Goal: Task Accomplishment & Management: Use online tool/utility

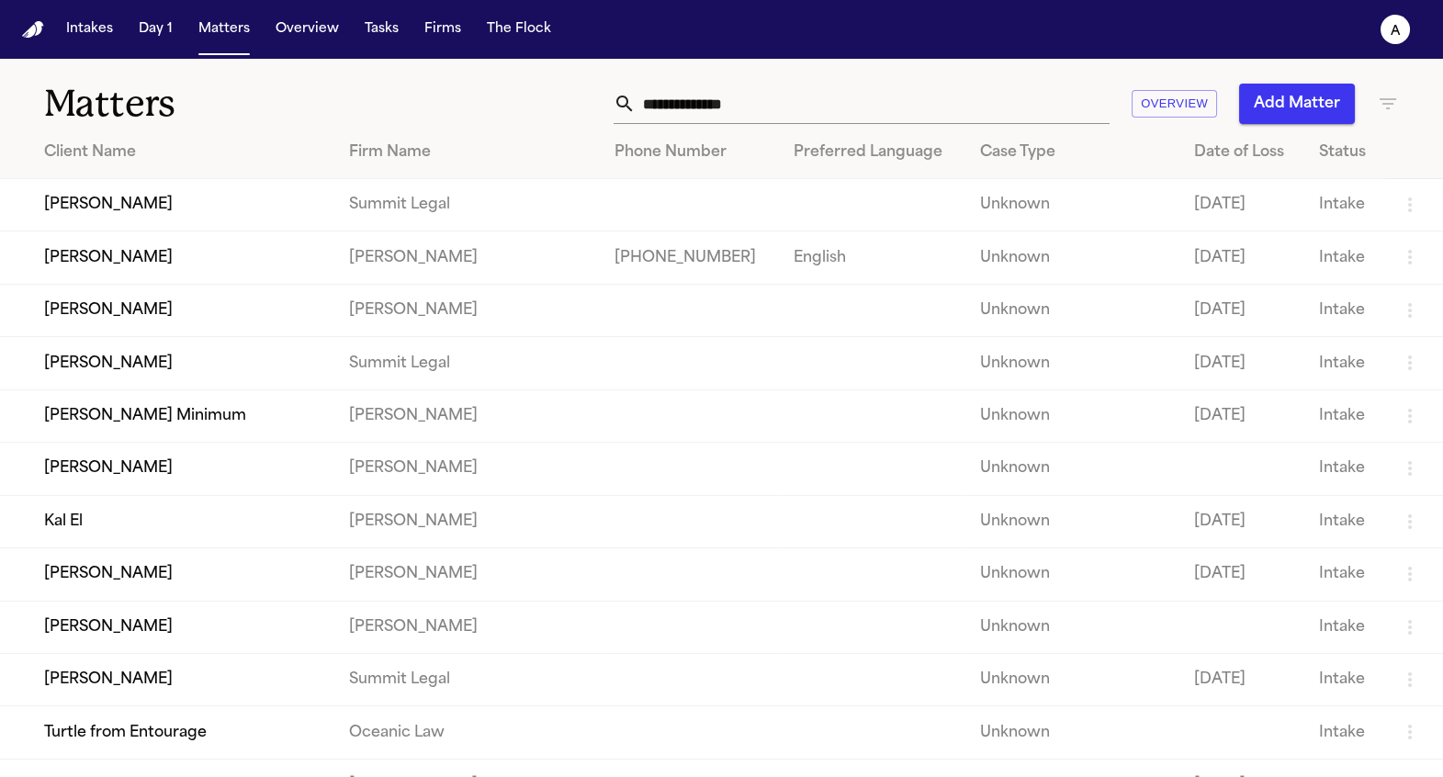
click at [360, 348] on td "Summit Legal" at bounding box center [466, 363] width 265 height 52
click at [188, 358] on td "[PERSON_NAME]" at bounding box center [167, 363] width 334 height 52
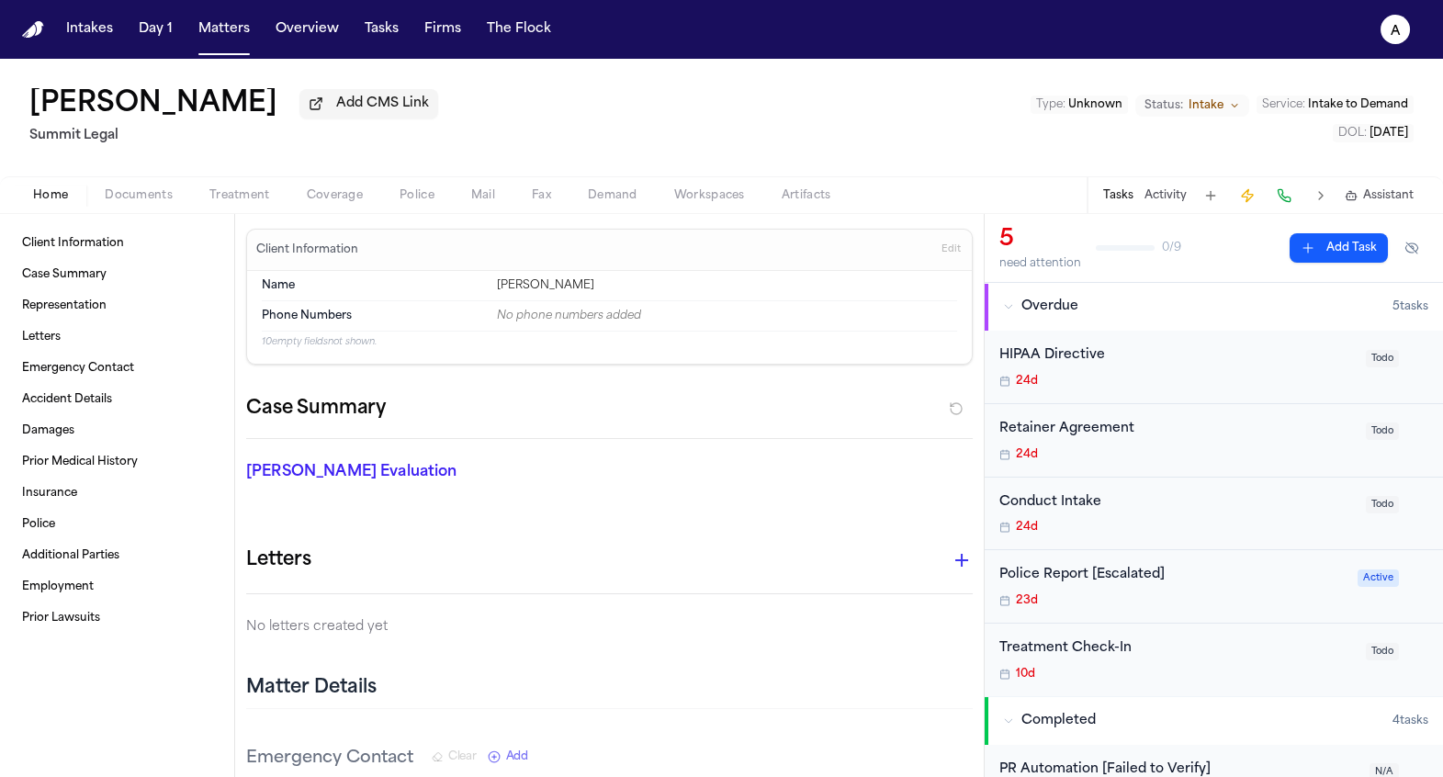
click at [473, 196] on span "Mail" at bounding box center [483, 195] width 24 height 15
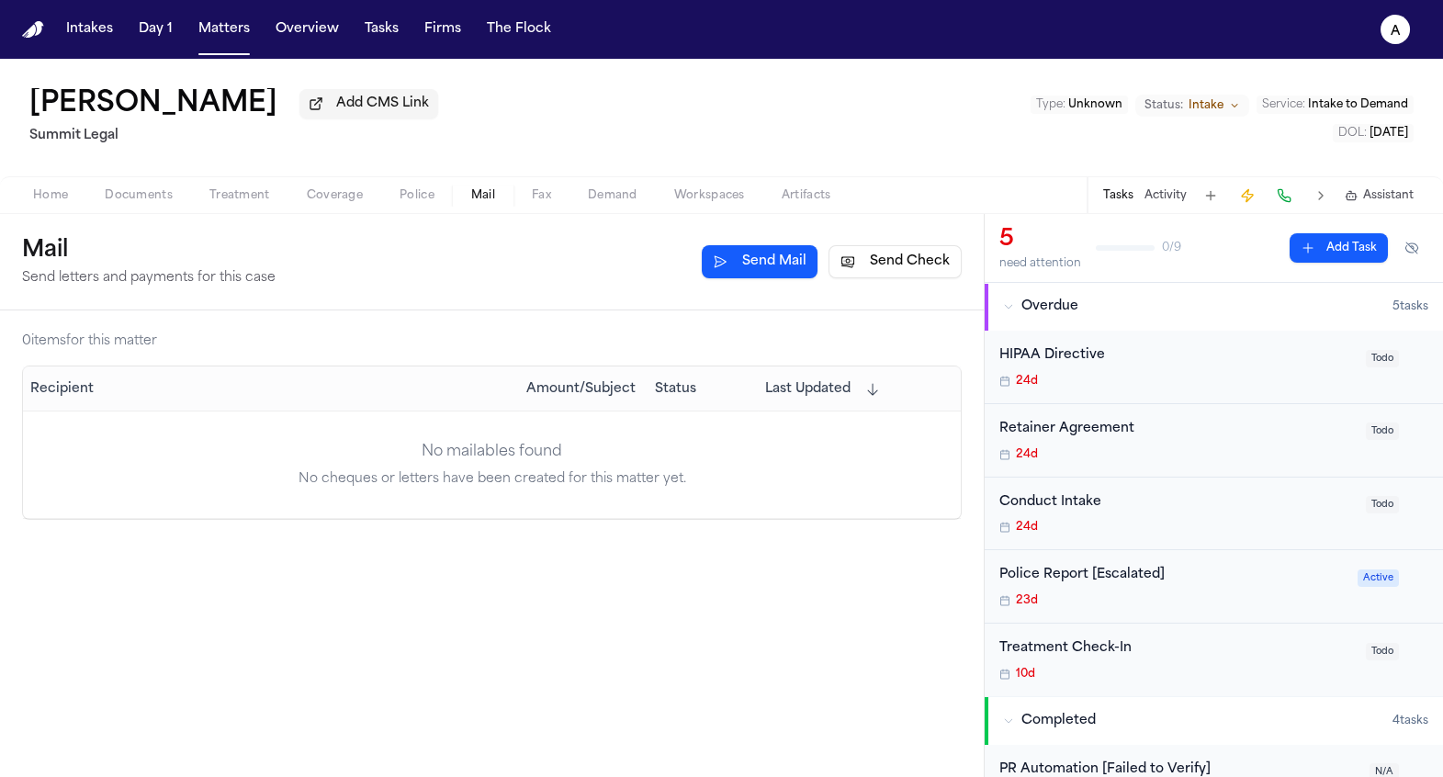
click at [869, 264] on button "Send Check" at bounding box center [894, 261] width 133 height 33
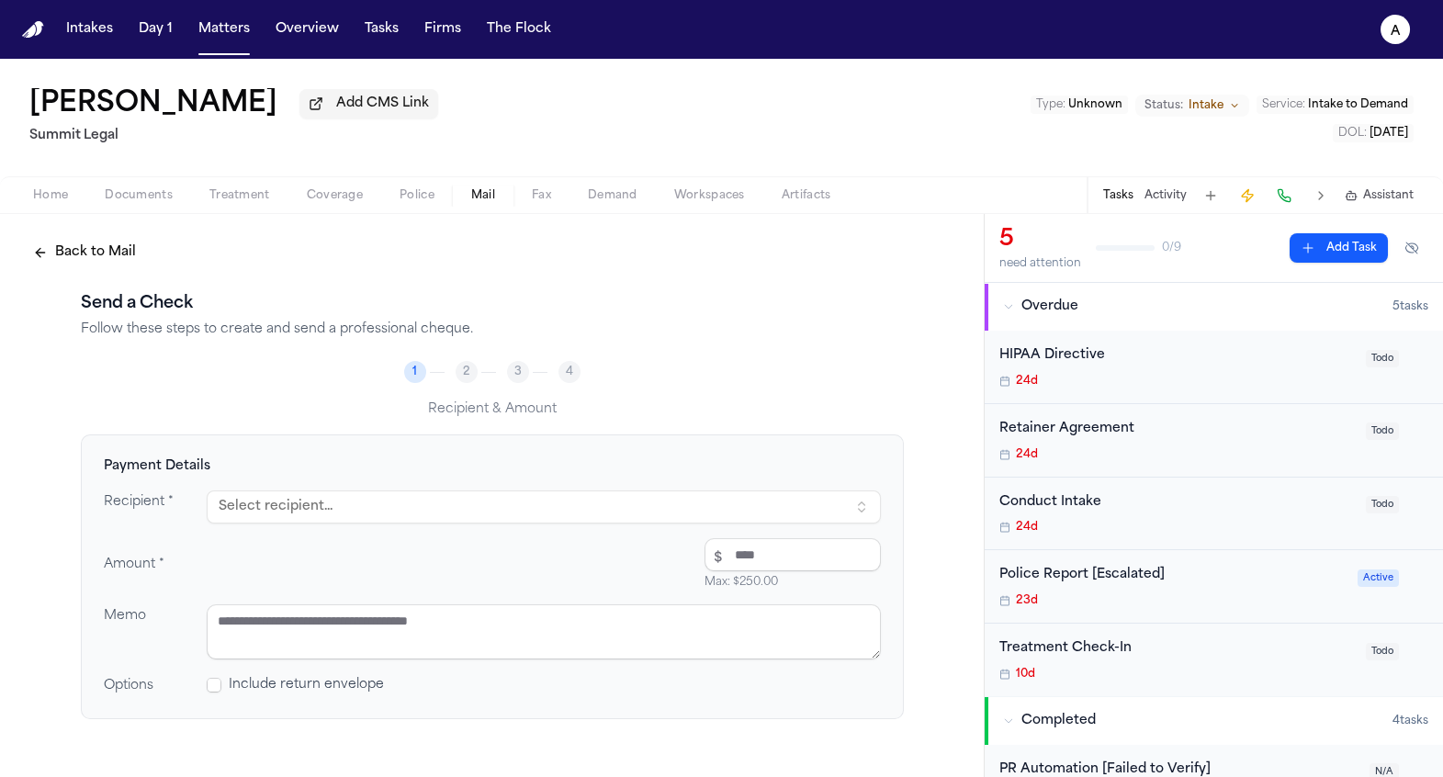
click at [464, 502] on button "Select recipient..." at bounding box center [544, 506] width 674 height 33
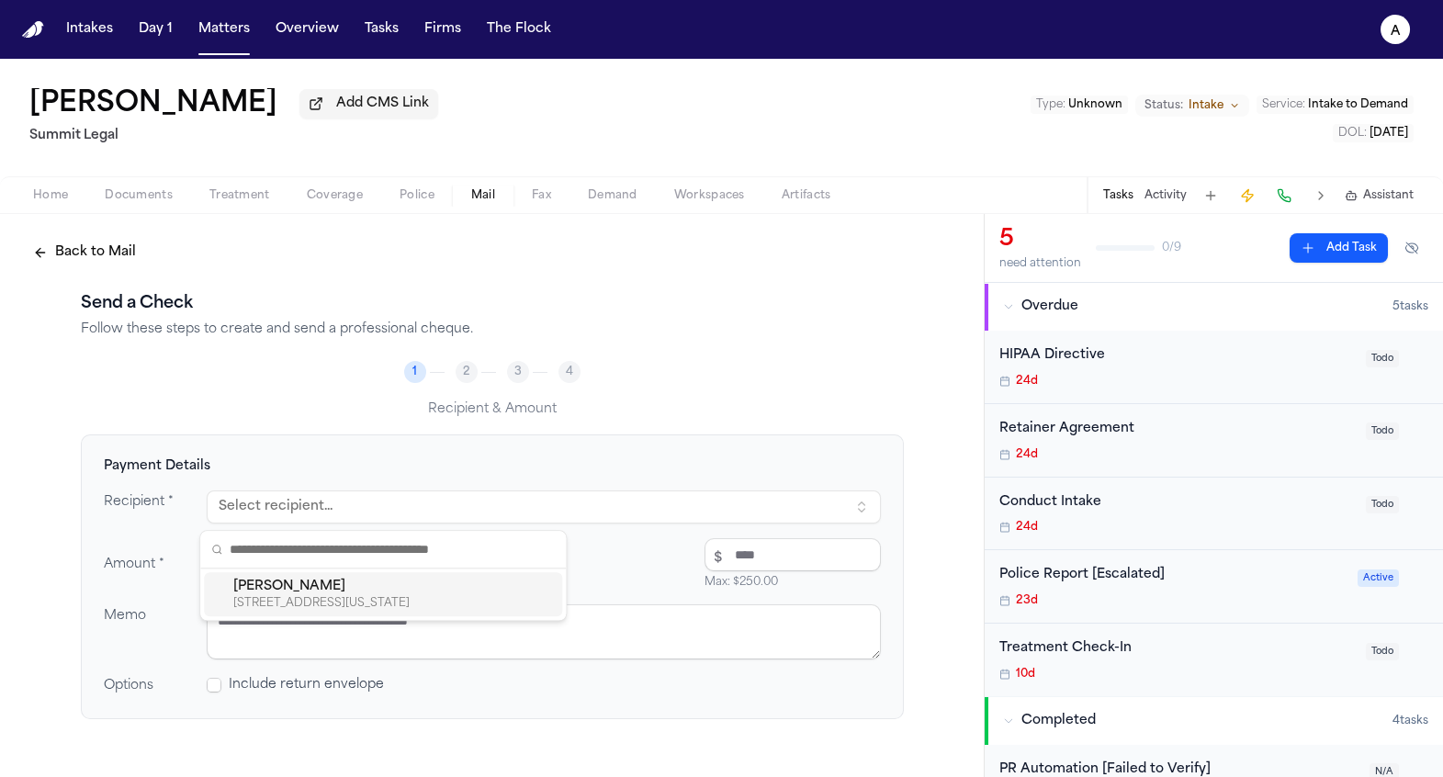
click at [401, 589] on div "Dean Keinan" at bounding box center [393, 587] width 321 height 18
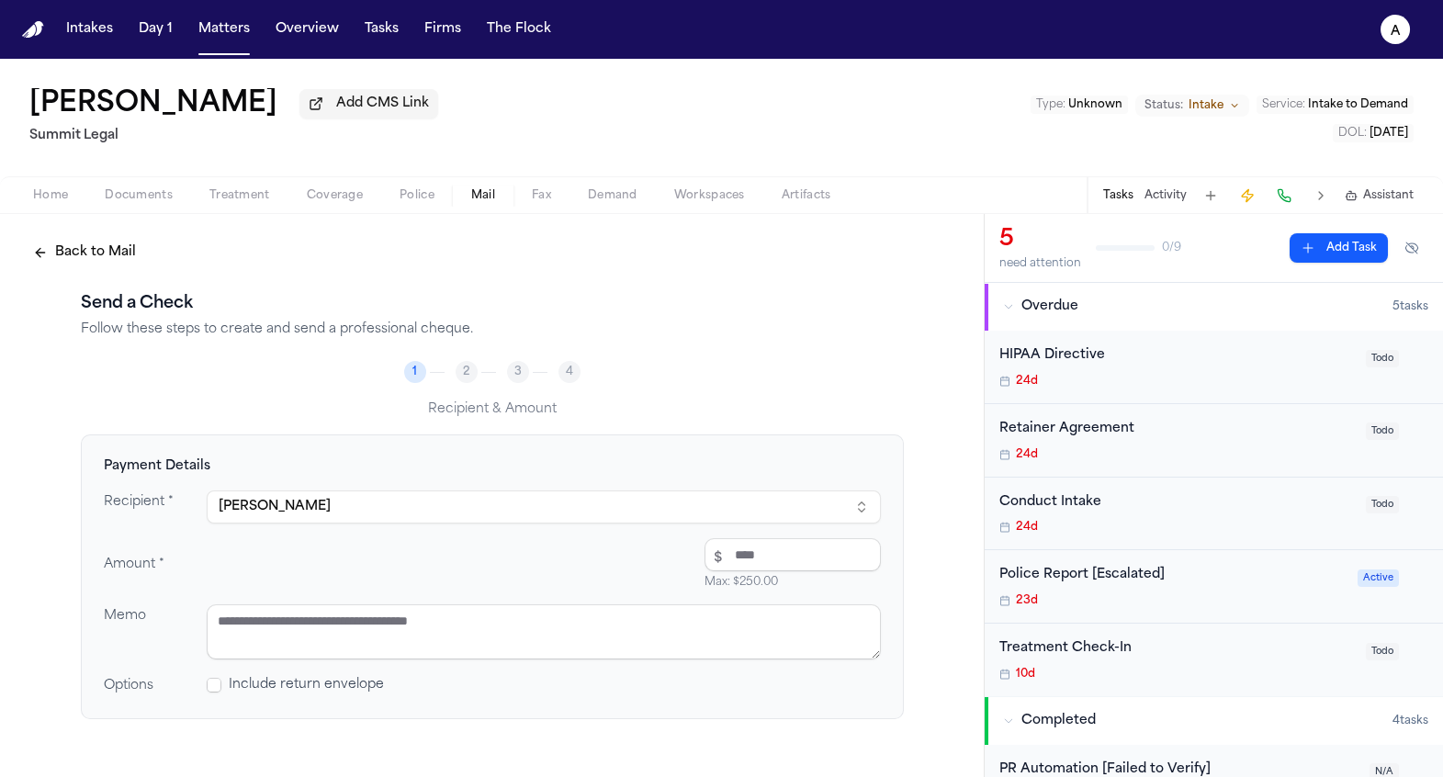
click at [789, 556] on input "number" at bounding box center [792, 554] width 176 height 33
type input "****"
click at [557, 635] on textarea at bounding box center [544, 631] width 674 height 55
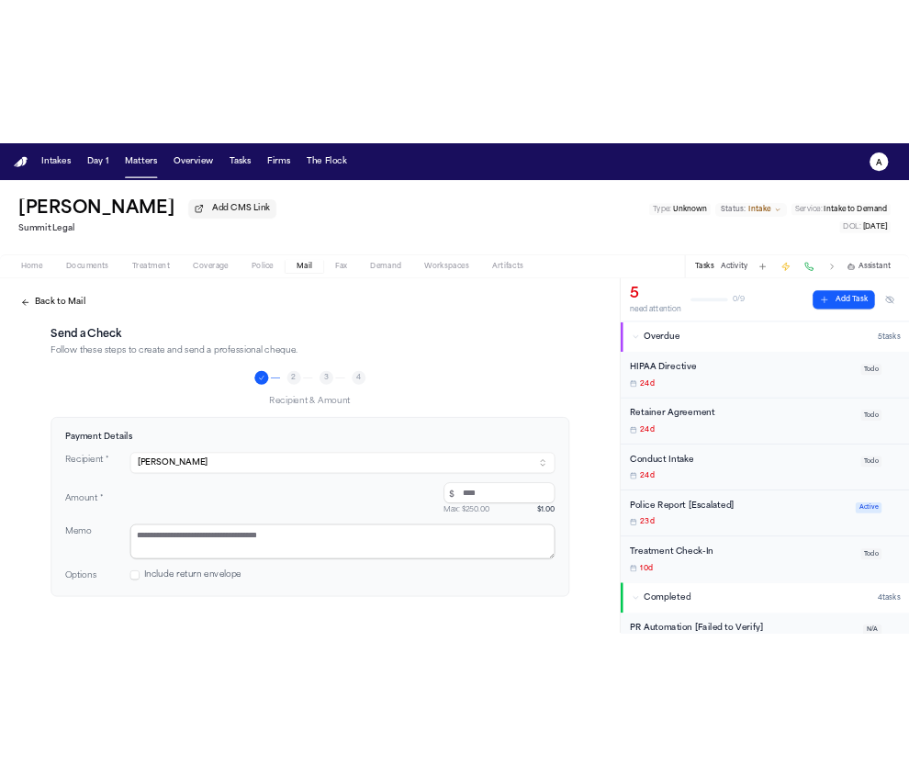
scroll to position [97, 0]
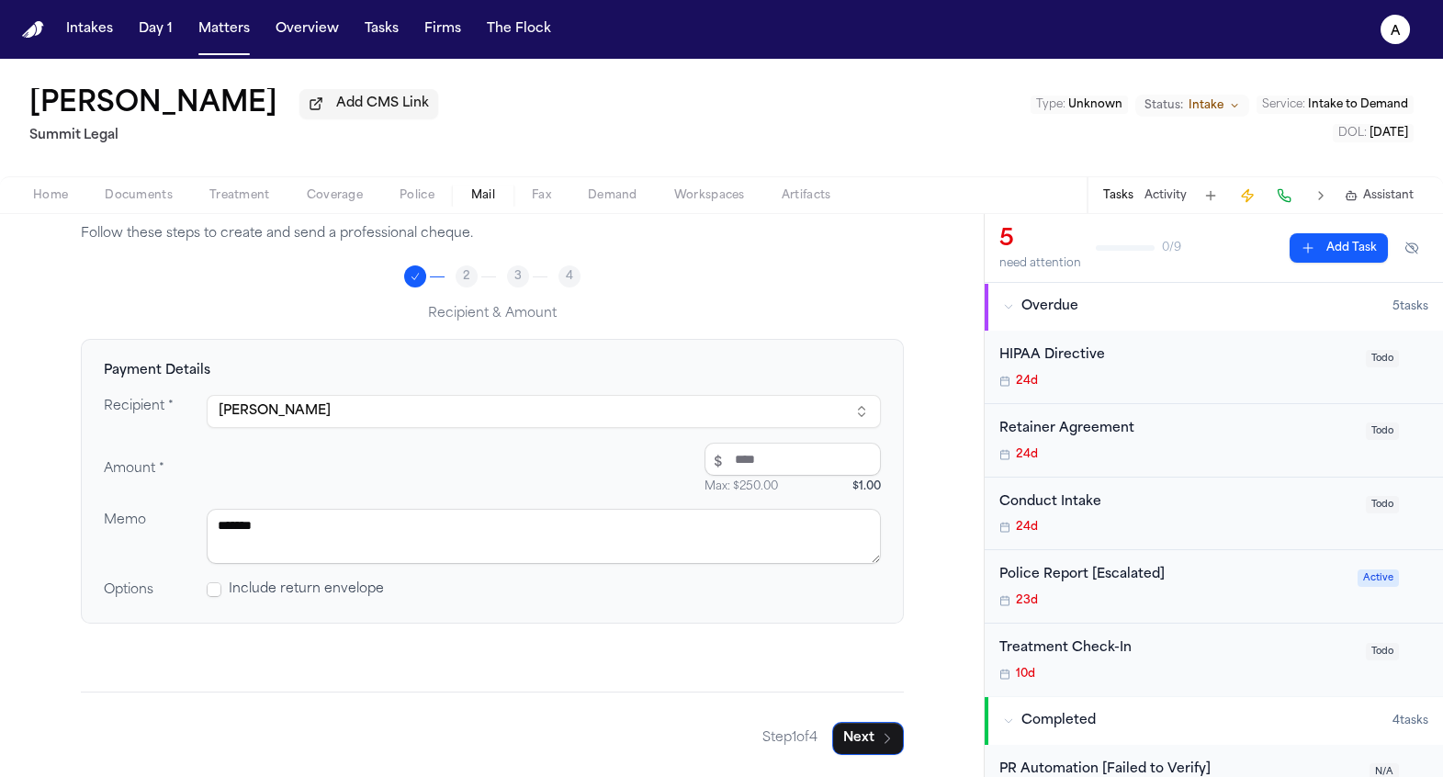
type textarea "*******"
click at [207, 590] on span at bounding box center [214, 589] width 15 height 15
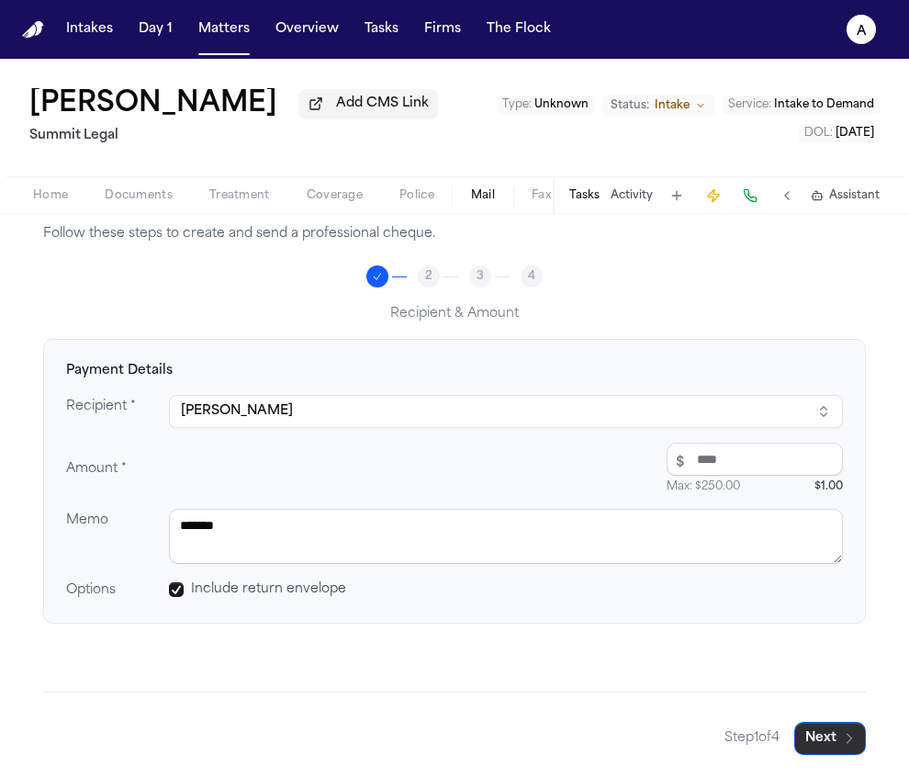
click at [814, 737] on button "Next" at bounding box center [830, 738] width 72 height 33
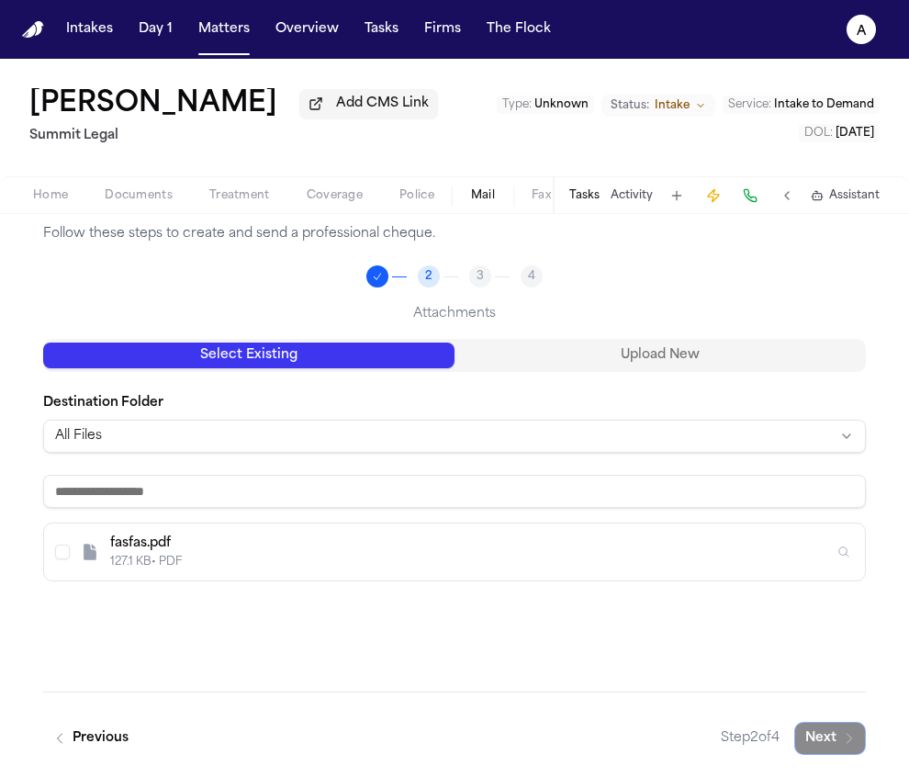
click at [354, 542] on div "fasfas.pdf" at bounding box center [472, 543] width 724 height 18
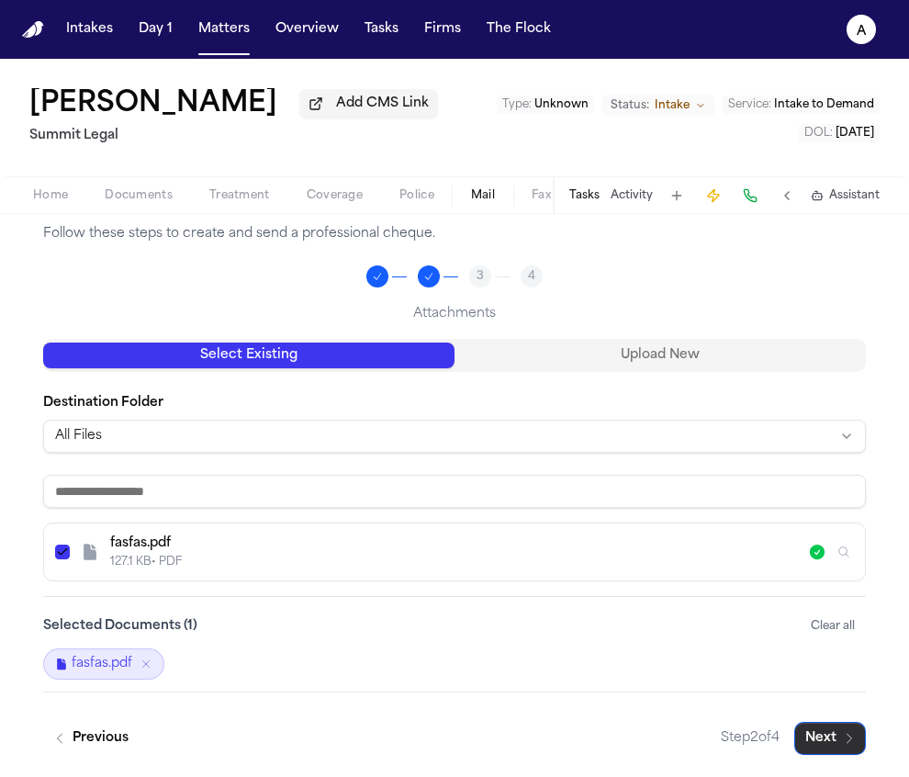
click at [834, 738] on button "Next" at bounding box center [830, 738] width 72 height 33
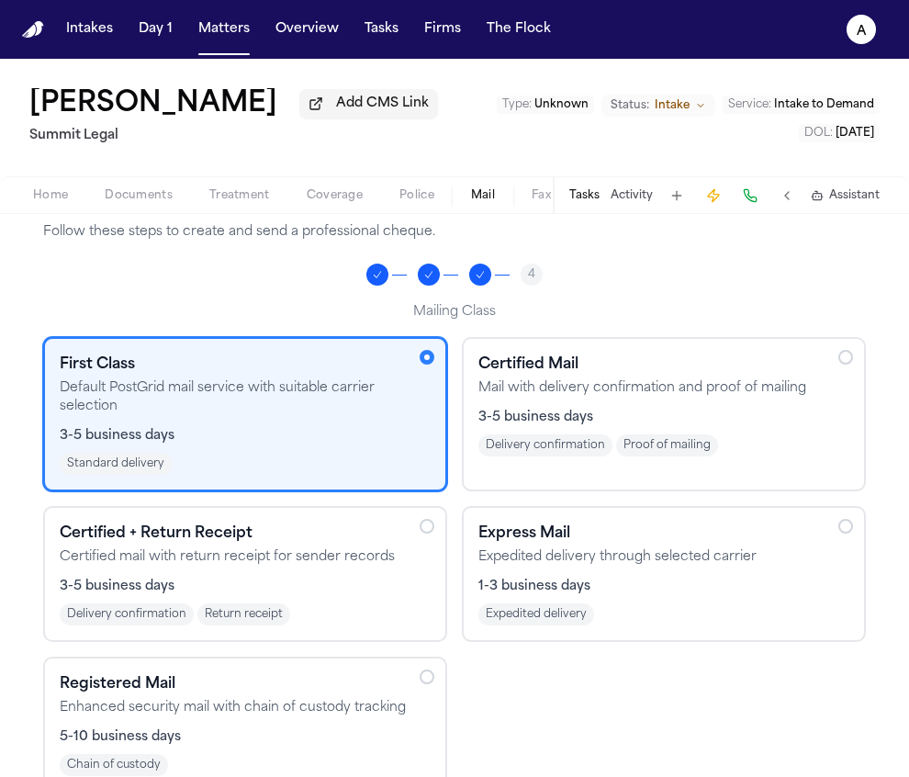
scroll to position [199, 0]
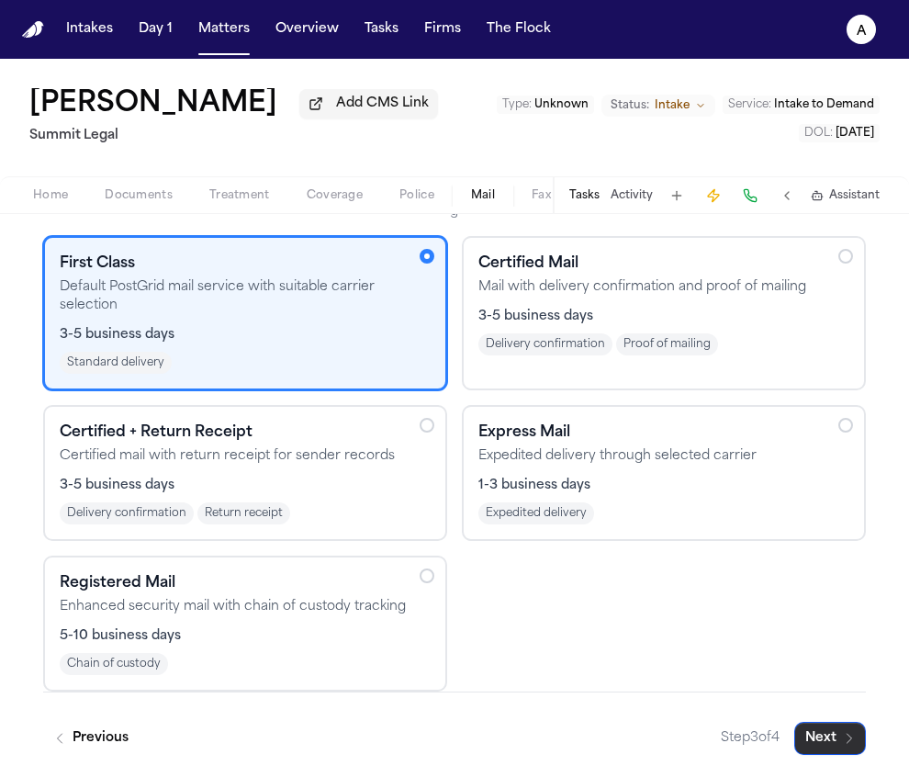
click at [811, 740] on button "Next" at bounding box center [830, 738] width 72 height 33
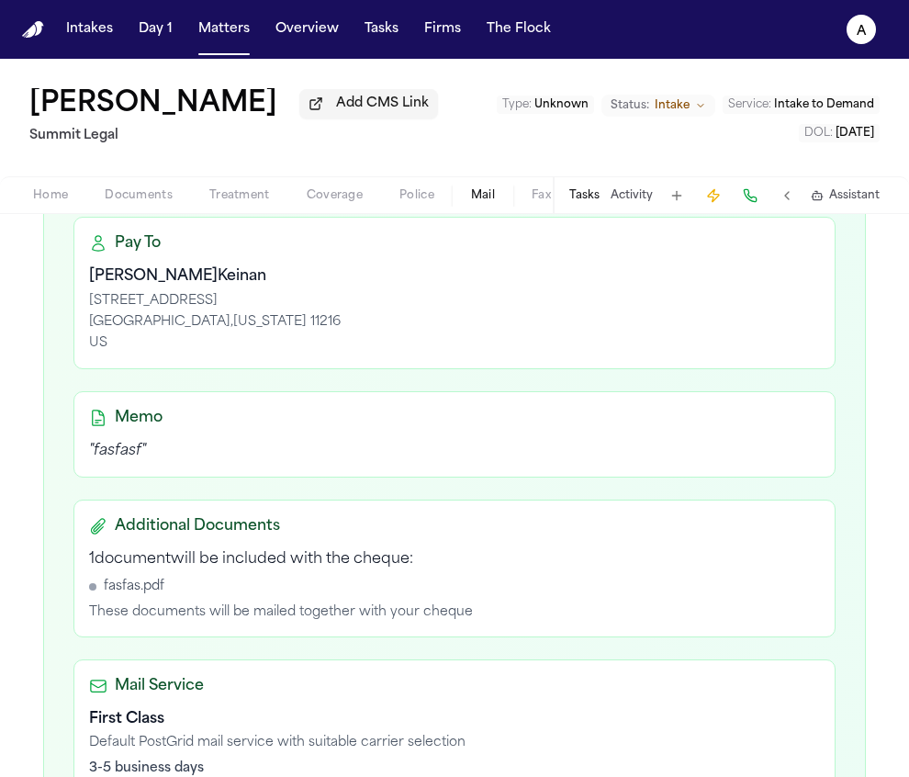
scroll to position [630, 0]
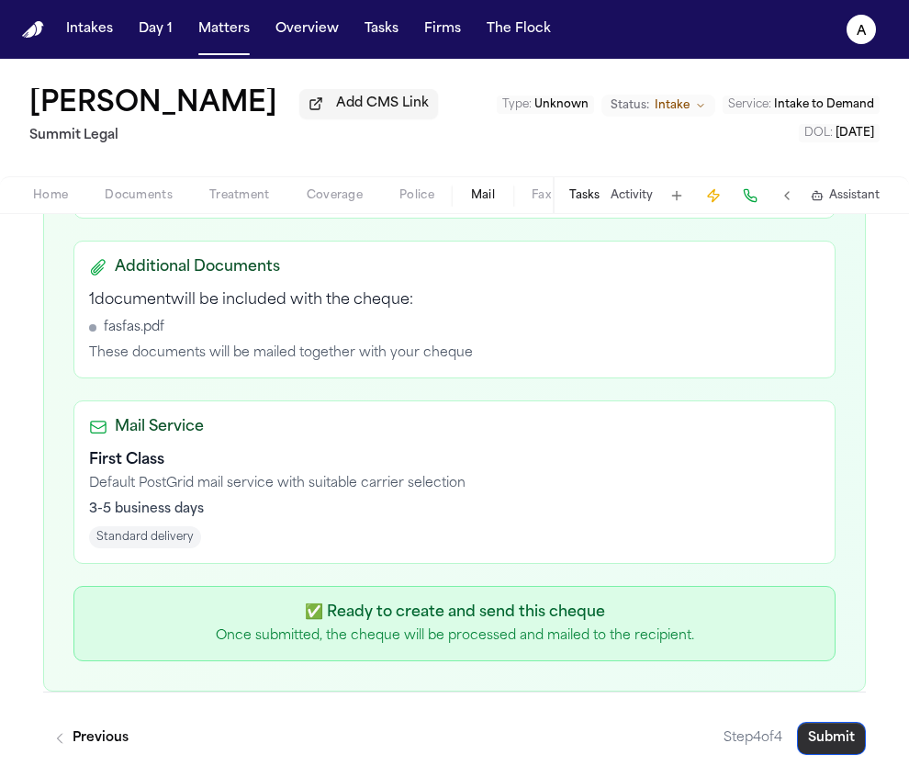
click at [826, 734] on button "Submit" at bounding box center [831, 738] width 69 height 33
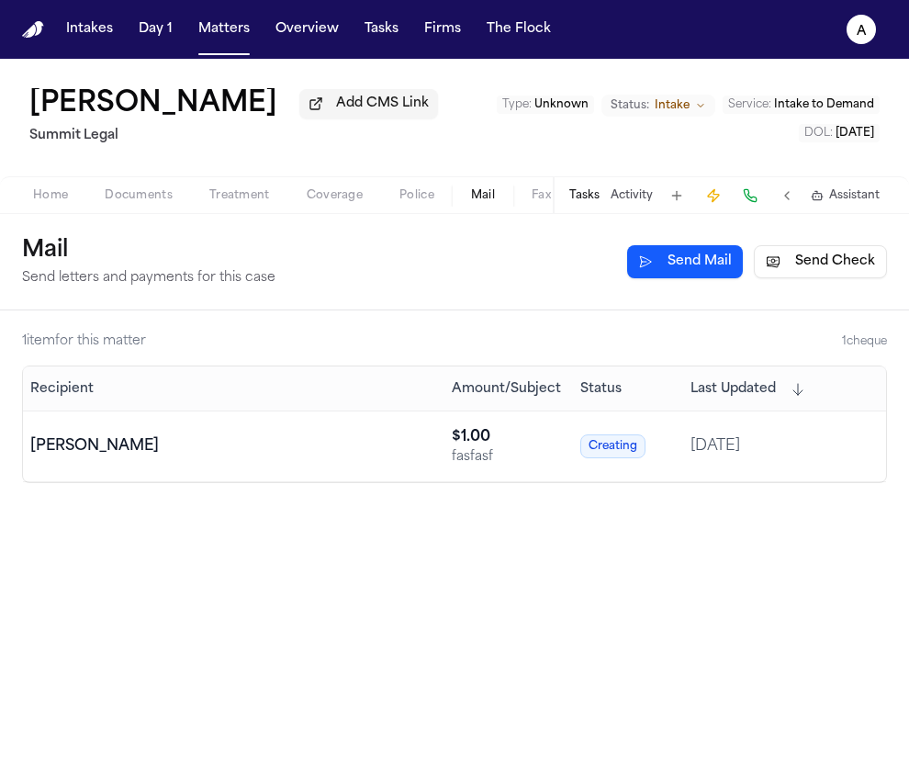
click at [296, 421] on td "Dean Keinan" at bounding box center [234, 446] width 422 height 71
click at [715, 283] on div "Mail Send letters and payments for this case Send Mail Send Check" at bounding box center [454, 261] width 865 height 51
click at [714, 276] on button "Send Mail" at bounding box center [685, 261] width 116 height 33
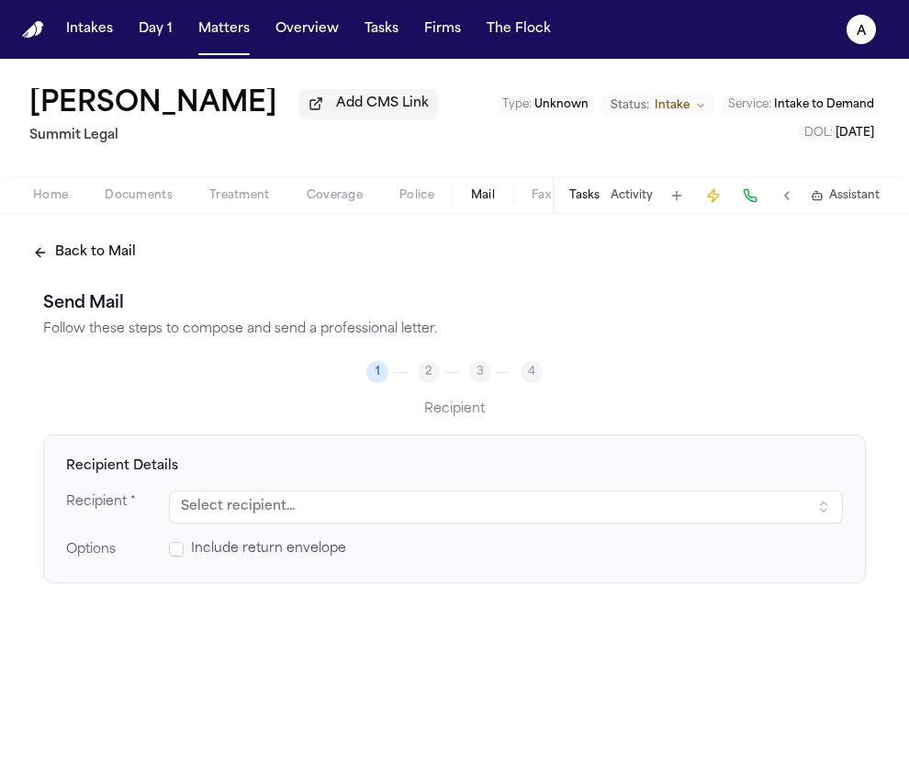
click at [356, 489] on div "Recipient Details Recipient * Select recipient... Options Include return envelo…" at bounding box center [454, 508] width 823 height 149
click at [352, 519] on button "Select recipient..." at bounding box center [506, 506] width 674 height 33
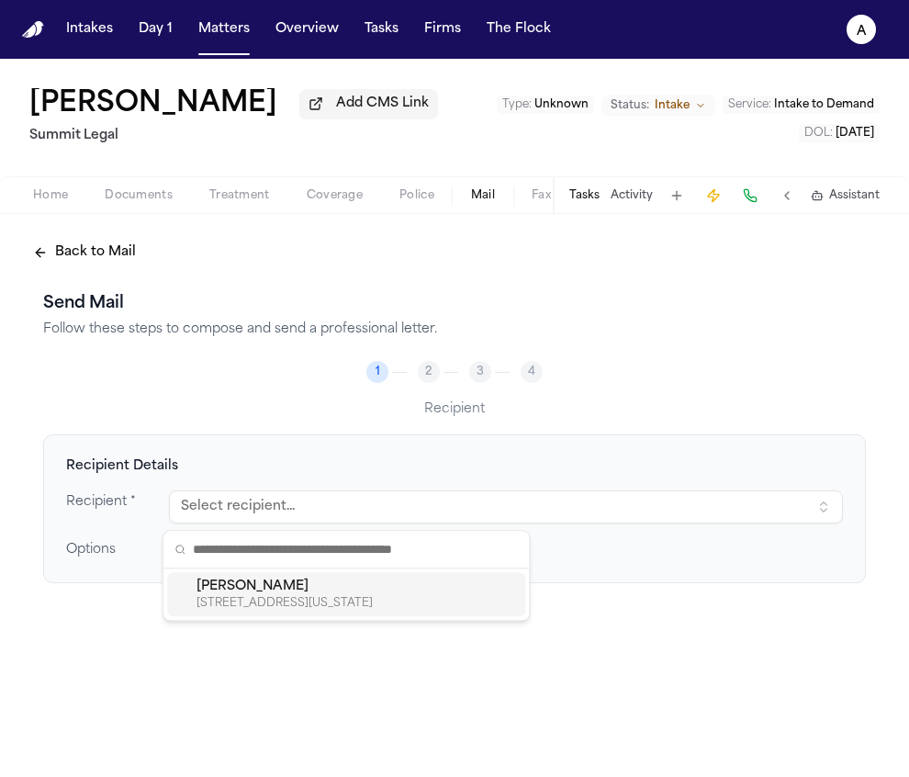
click at [295, 588] on div "Dean Keinan" at bounding box center [357, 587] width 321 height 18
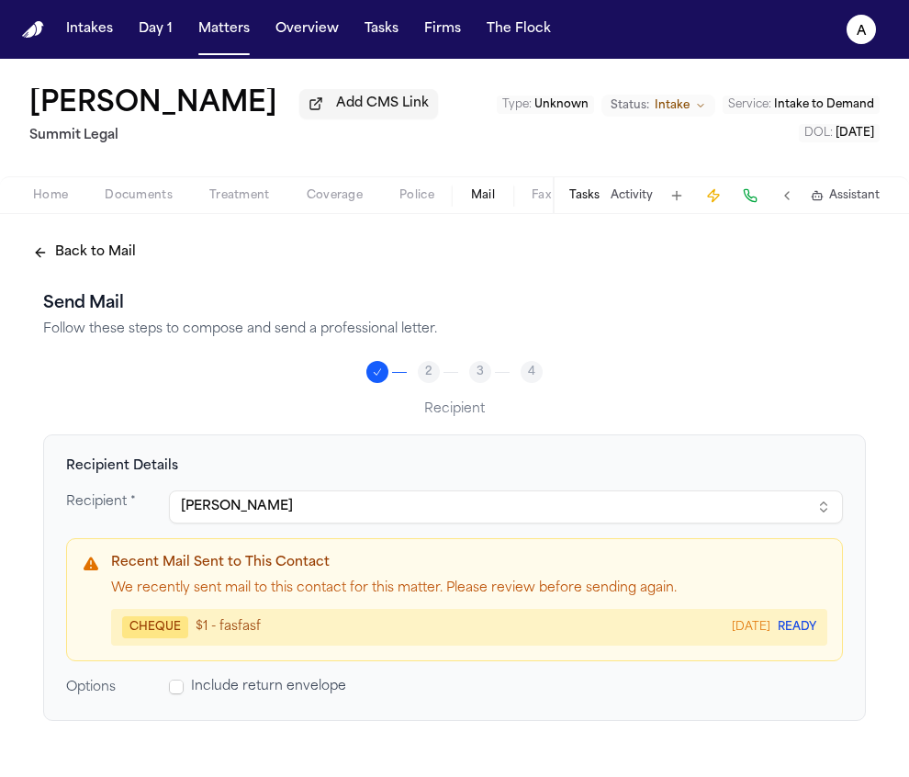
click at [169, 696] on div "Include return envelope" at bounding box center [506, 687] width 674 height 18
click at [173, 689] on span at bounding box center [176, 687] width 15 height 15
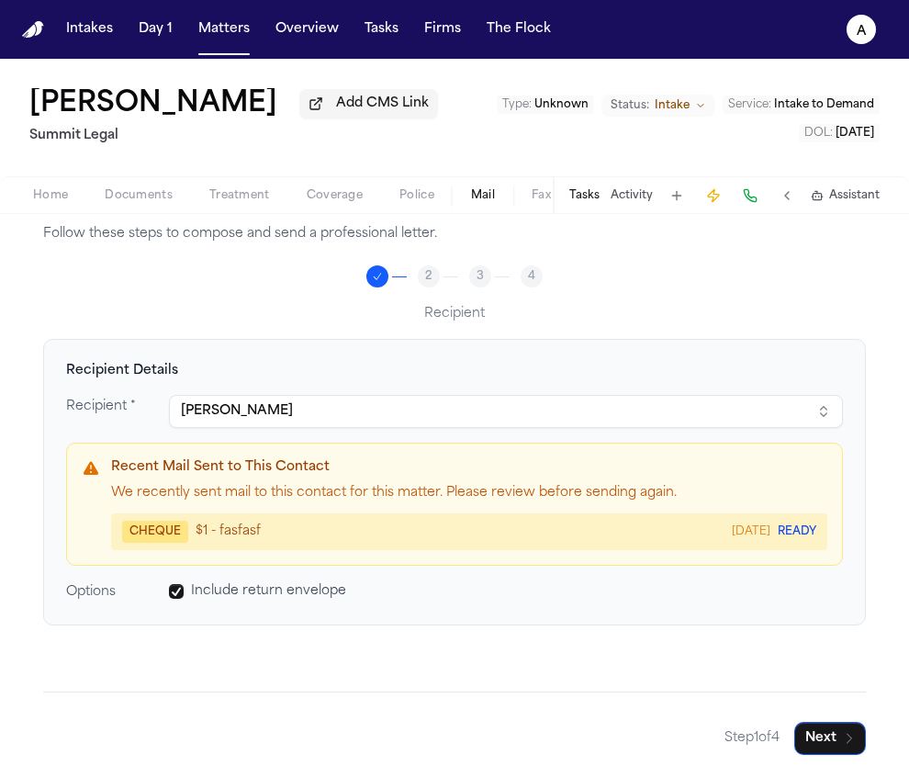
click at [820, 743] on button "Next" at bounding box center [830, 738] width 72 height 33
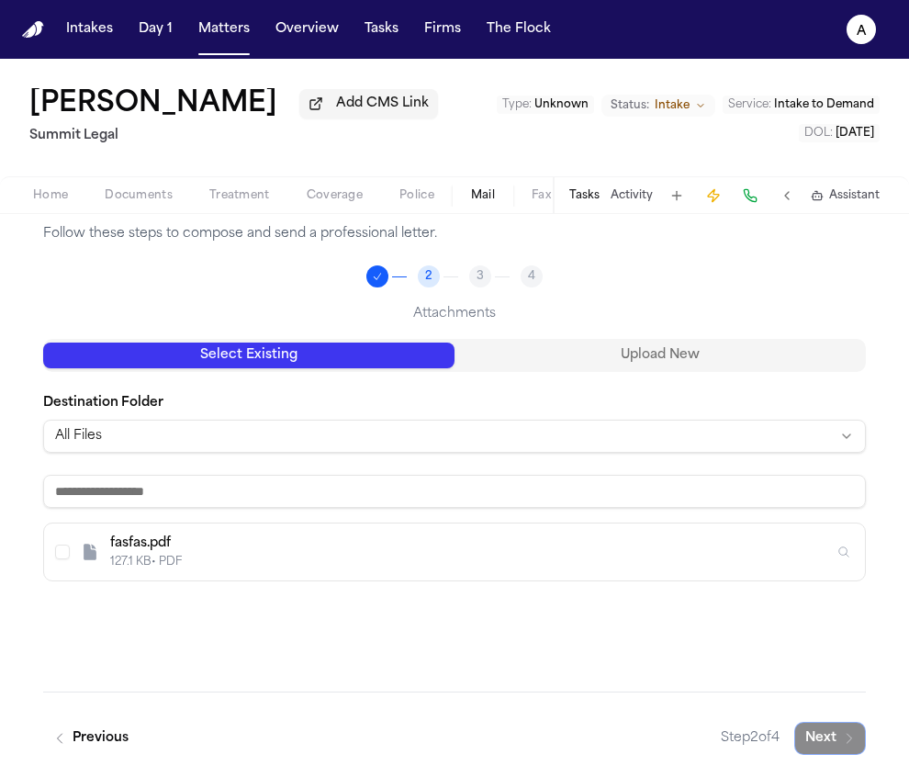
click at [244, 567] on div "127.1 KB • PDF" at bounding box center [472, 562] width 724 height 15
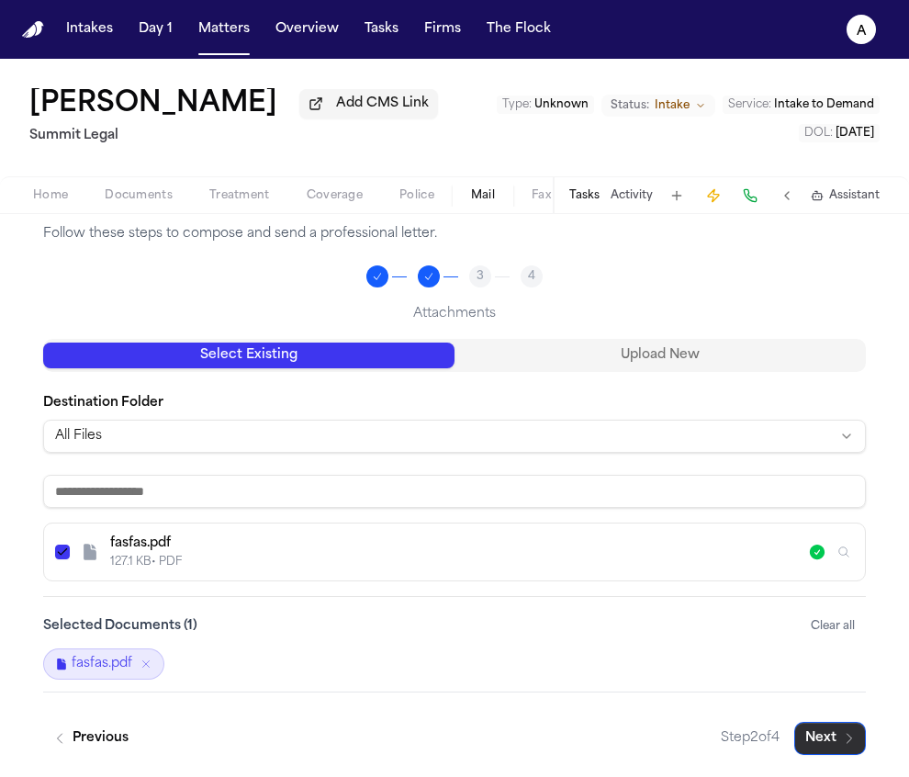
click at [831, 737] on button "Next" at bounding box center [830, 738] width 72 height 33
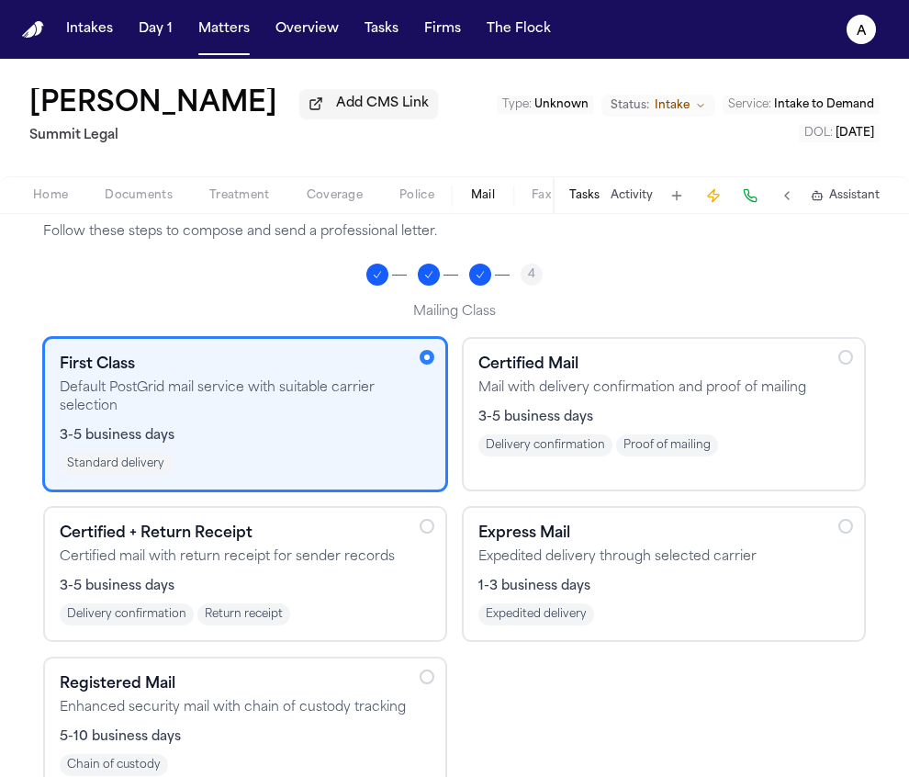
scroll to position [199, 0]
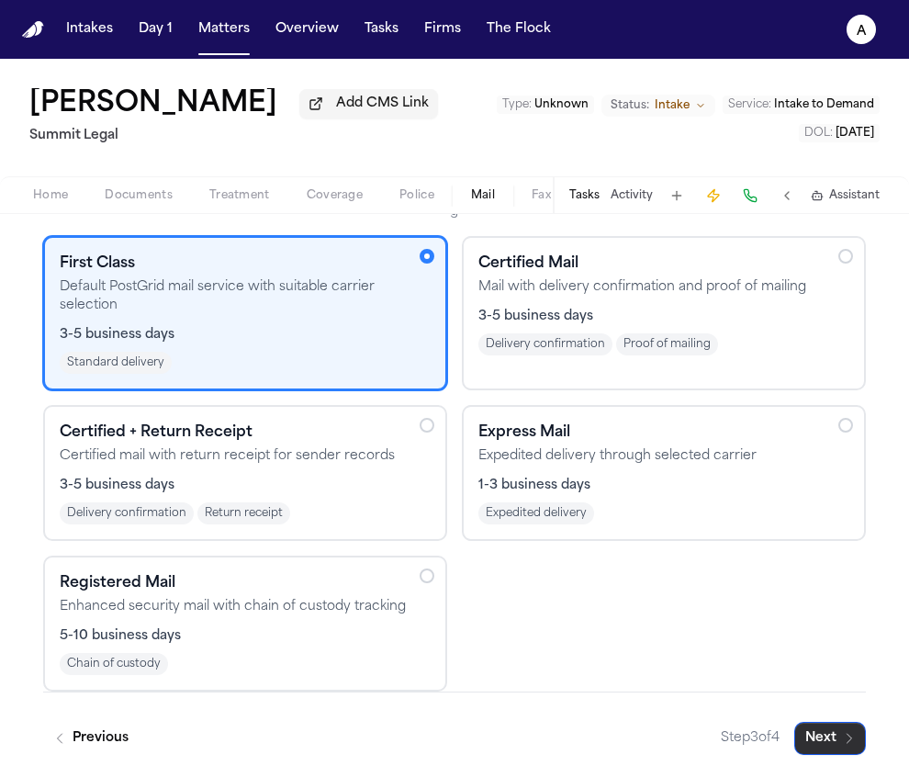
click at [810, 729] on button "Next" at bounding box center [830, 738] width 72 height 33
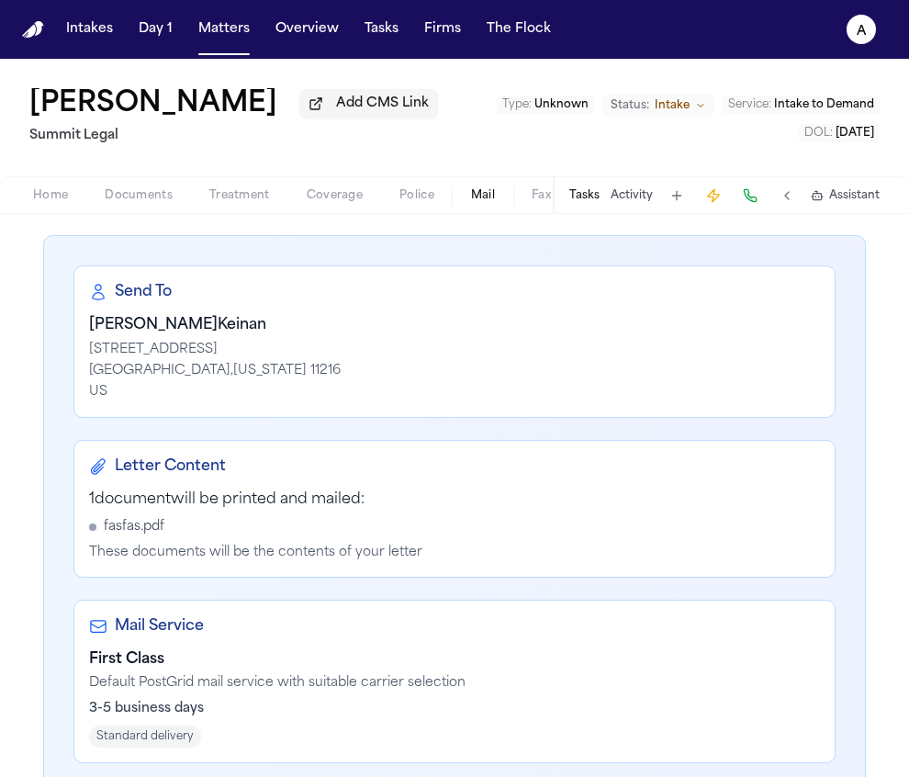
scroll to position [399, 0]
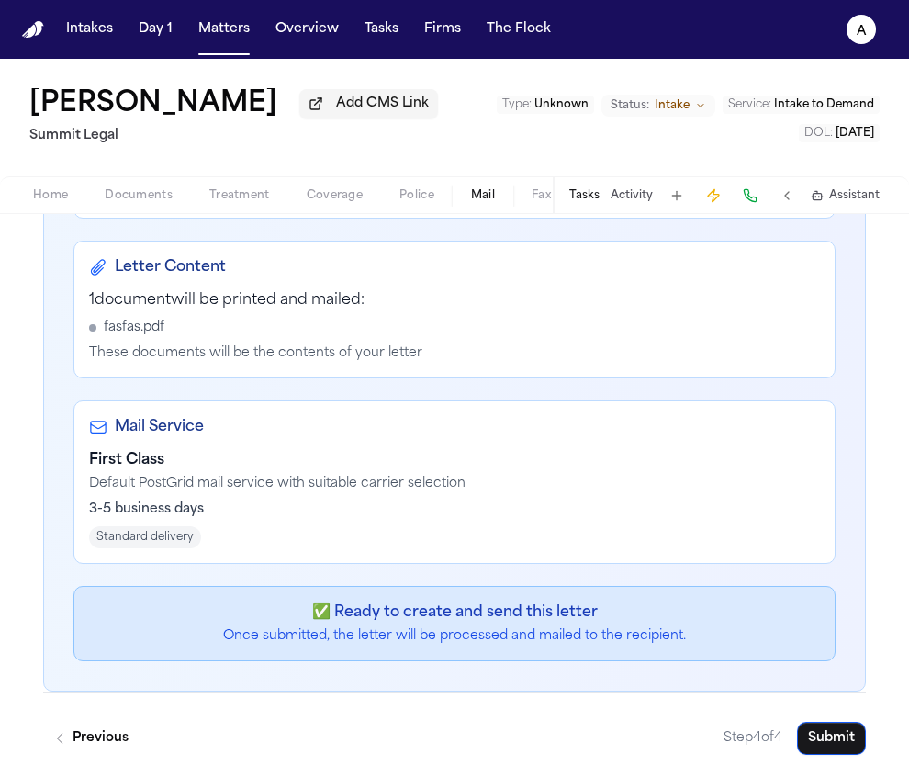
click at [797, 736] on button "Submit" at bounding box center [831, 738] width 69 height 33
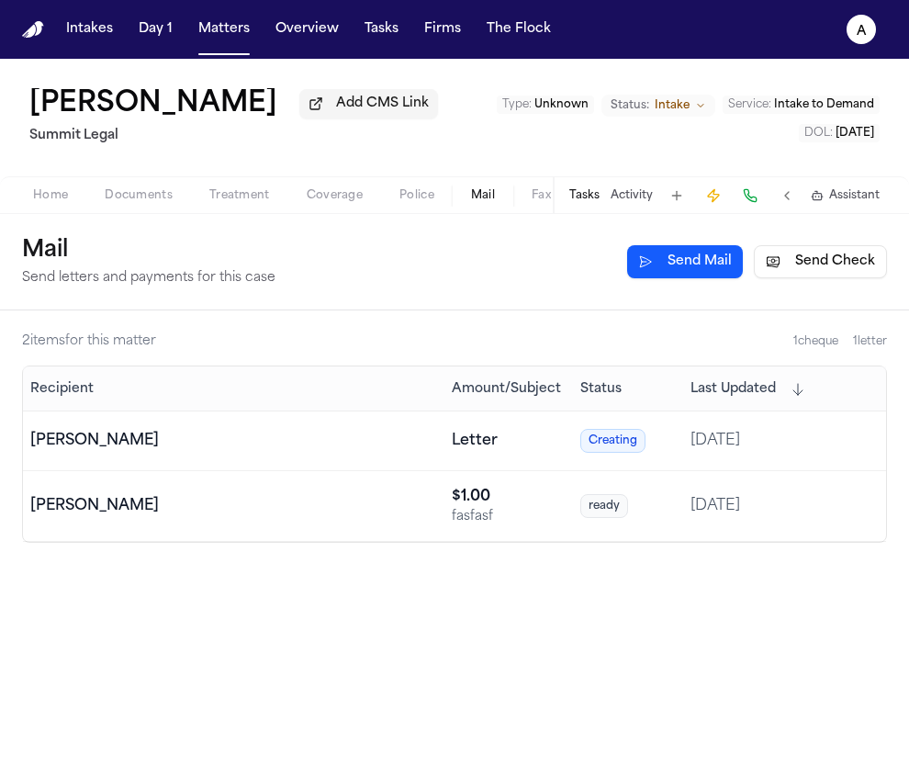
click at [315, 658] on div "2 item s for this matter 1 cheque 1 letter Recipient Amount/Subject Status Last…" at bounding box center [454, 543] width 909 height 467
click at [672, 262] on button "Send Mail" at bounding box center [685, 261] width 116 height 33
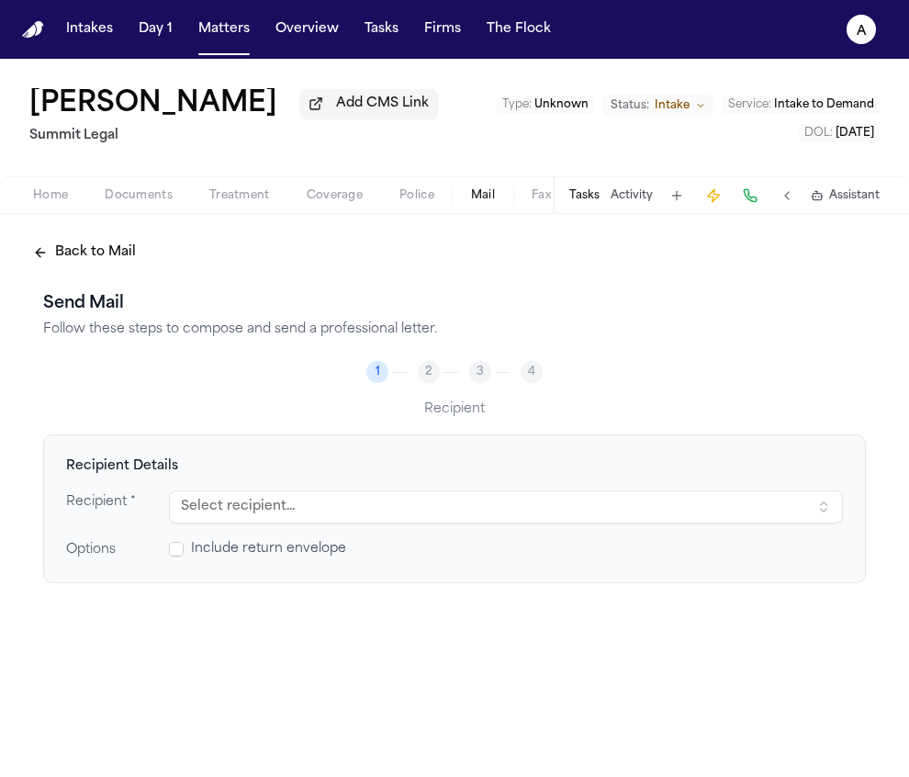
click at [499, 511] on button "Select recipient..." at bounding box center [506, 506] width 674 height 33
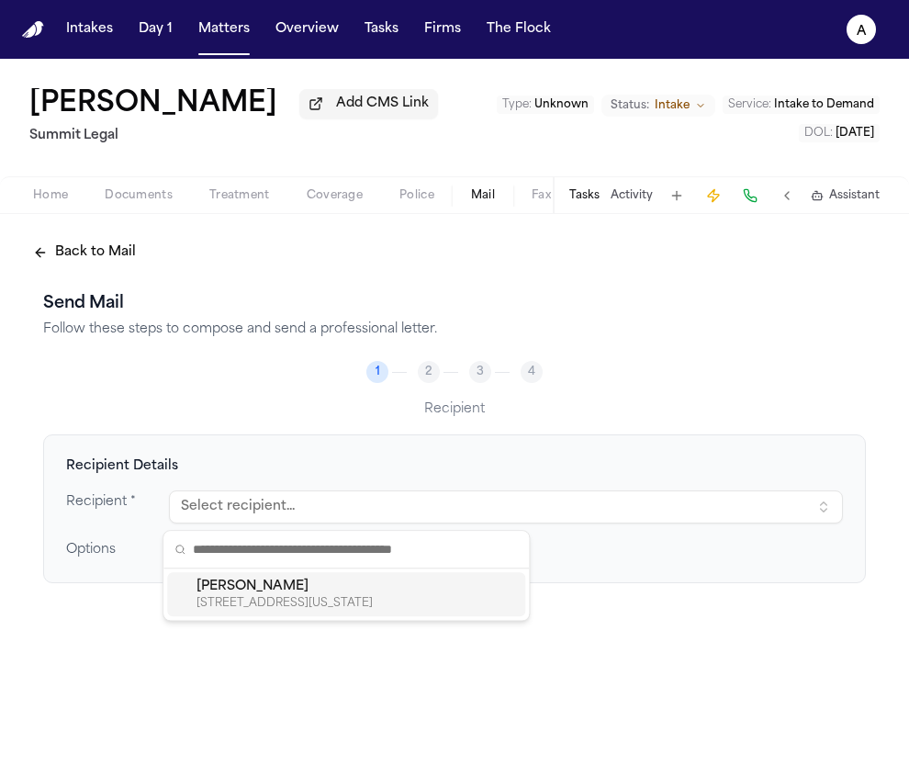
click at [407, 603] on div "13 BREVOORT PL APT 1, BROOKLYN, NEW YORK, 11216" at bounding box center [357, 603] width 321 height 15
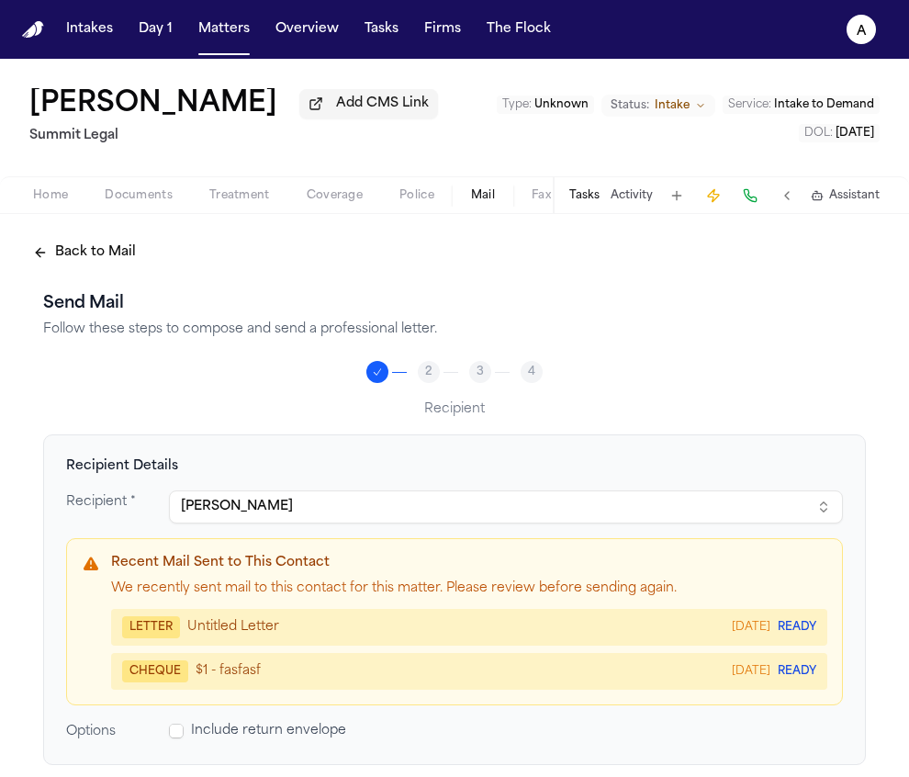
scroll to position [97, 0]
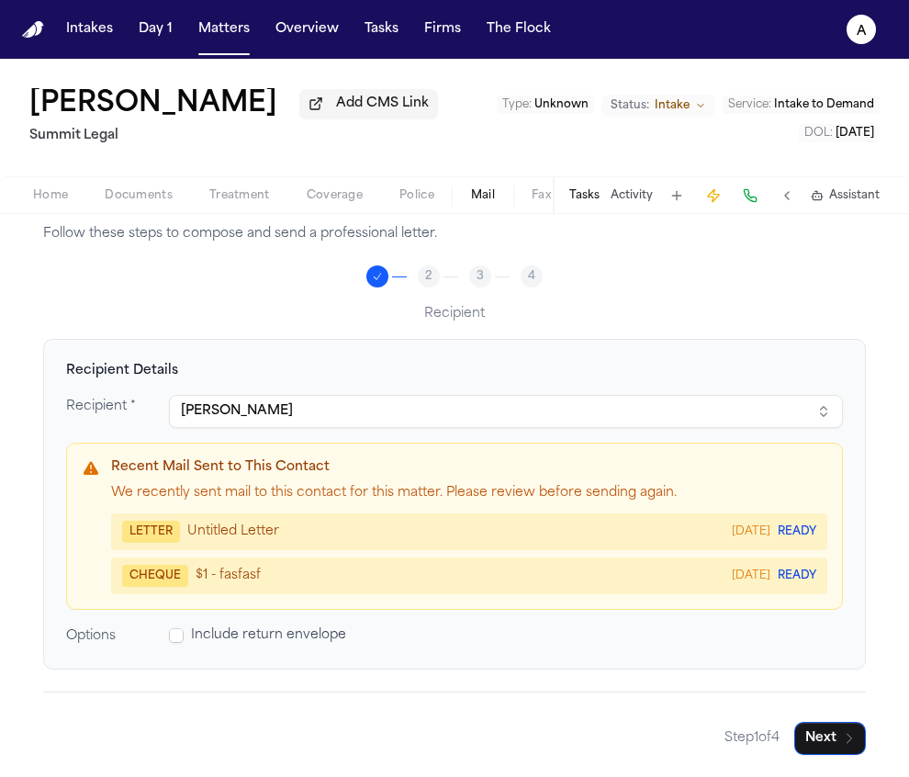
click at [158, 639] on div "Options Include return envelope" at bounding box center [454, 635] width 777 height 22
click at [172, 636] on span at bounding box center [176, 635] width 15 height 15
click at [834, 748] on button "Next" at bounding box center [830, 738] width 72 height 33
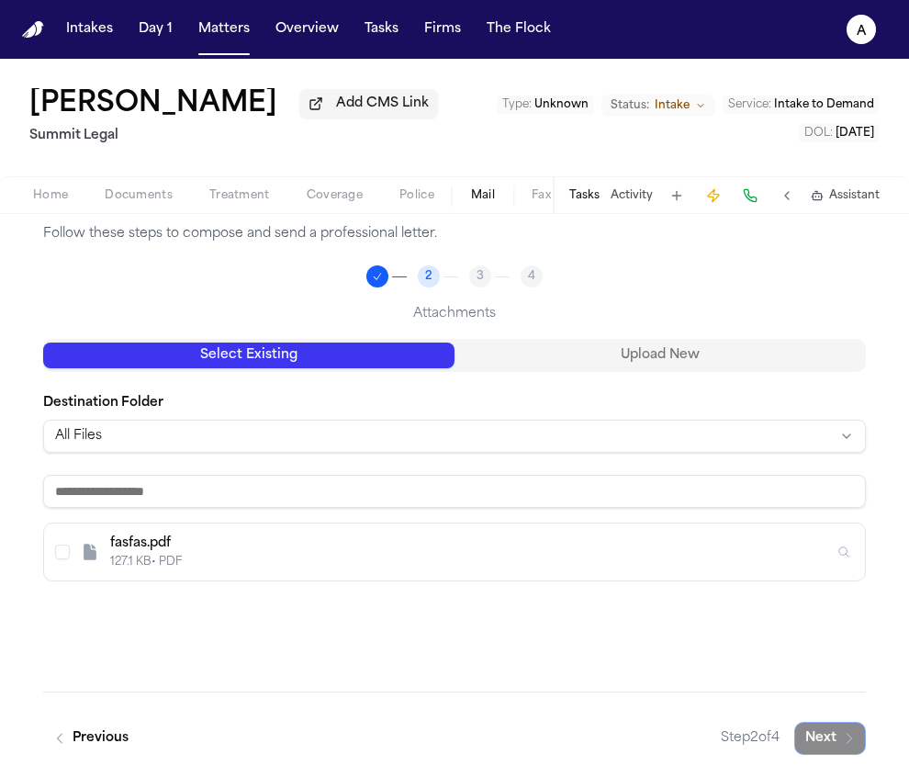
click at [446, 417] on div "Destination Folder All Files" at bounding box center [454, 423] width 823 height 59
click at [44, 559] on div "fasfas.pdf 127.1 KB • PDF" at bounding box center [454, 551] width 821 height 57
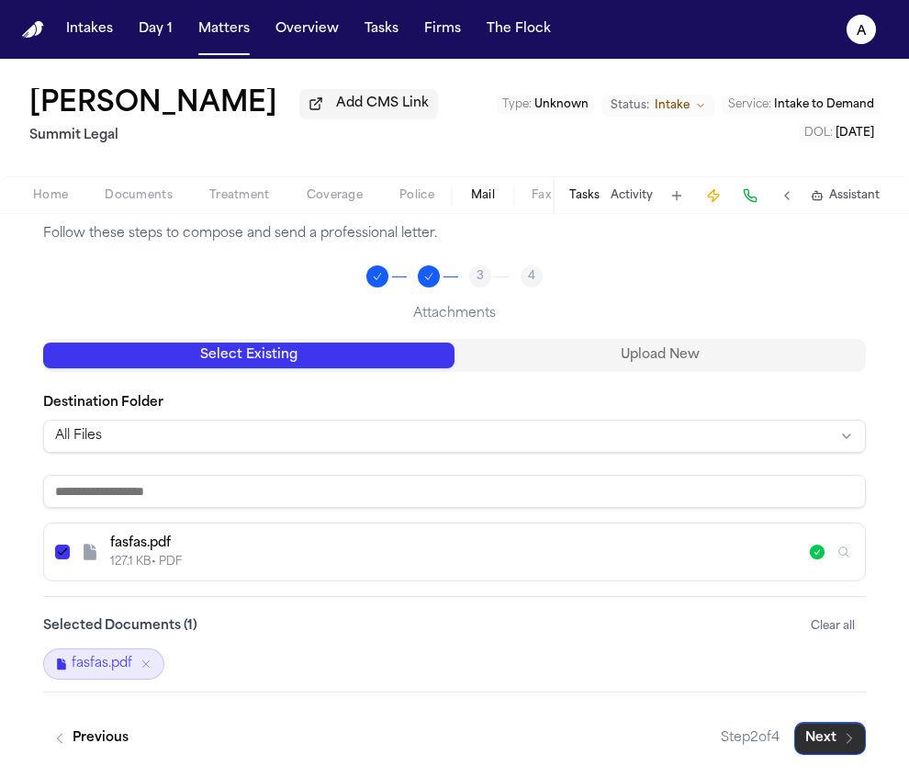
click at [842, 731] on icon "button" at bounding box center [849, 738] width 15 height 15
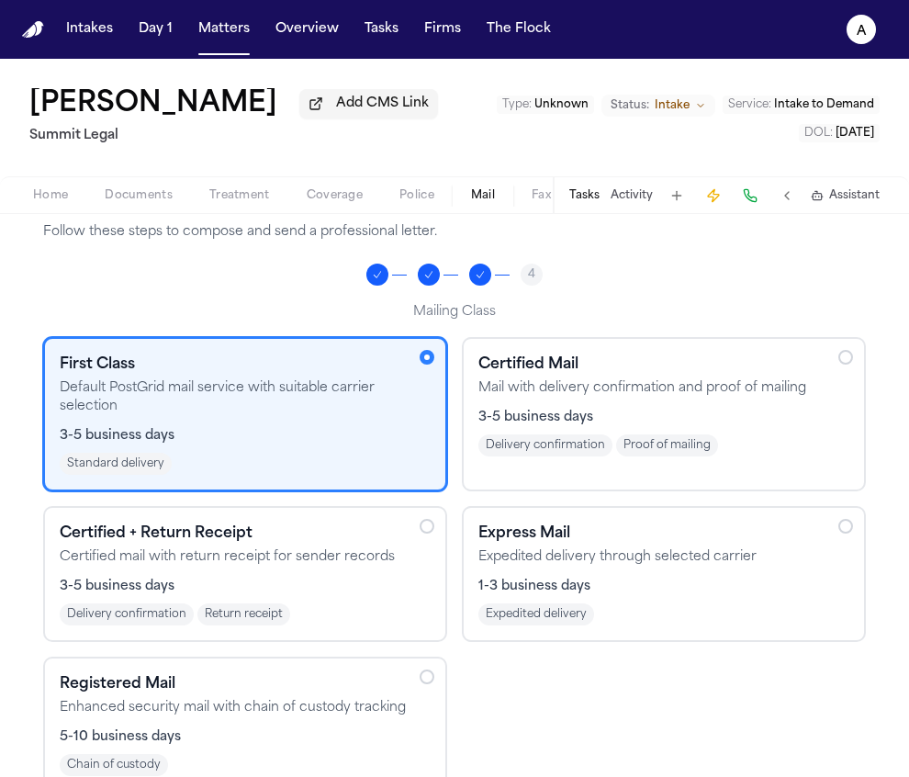
scroll to position [199, 0]
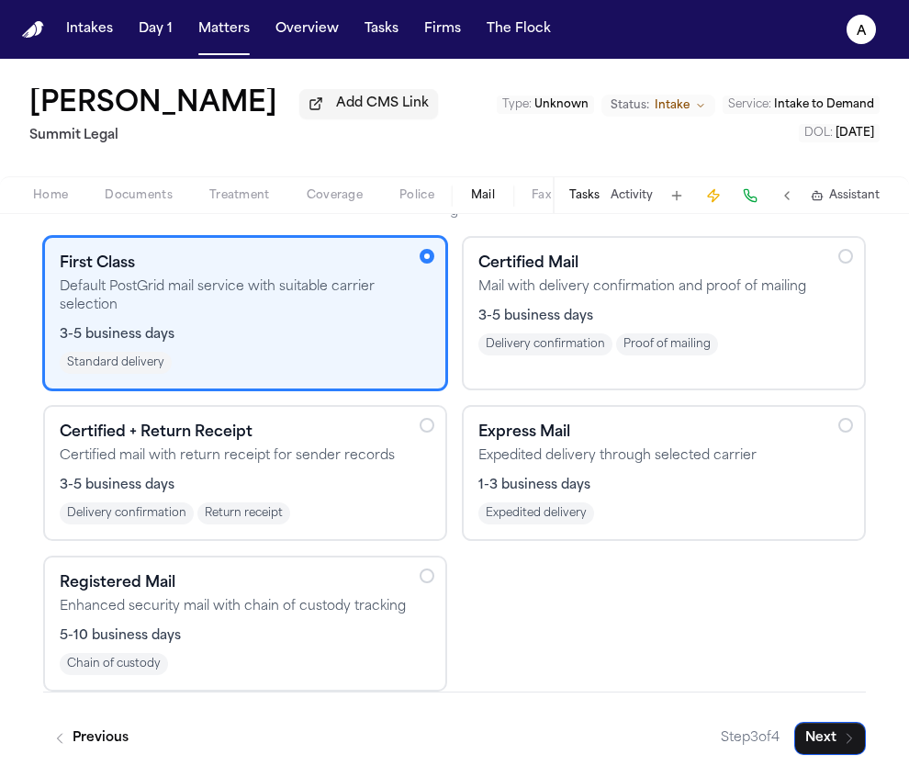
click at [258, 633] on div "5-10 business days" at bounding box center [245, 636] width 371 height 18
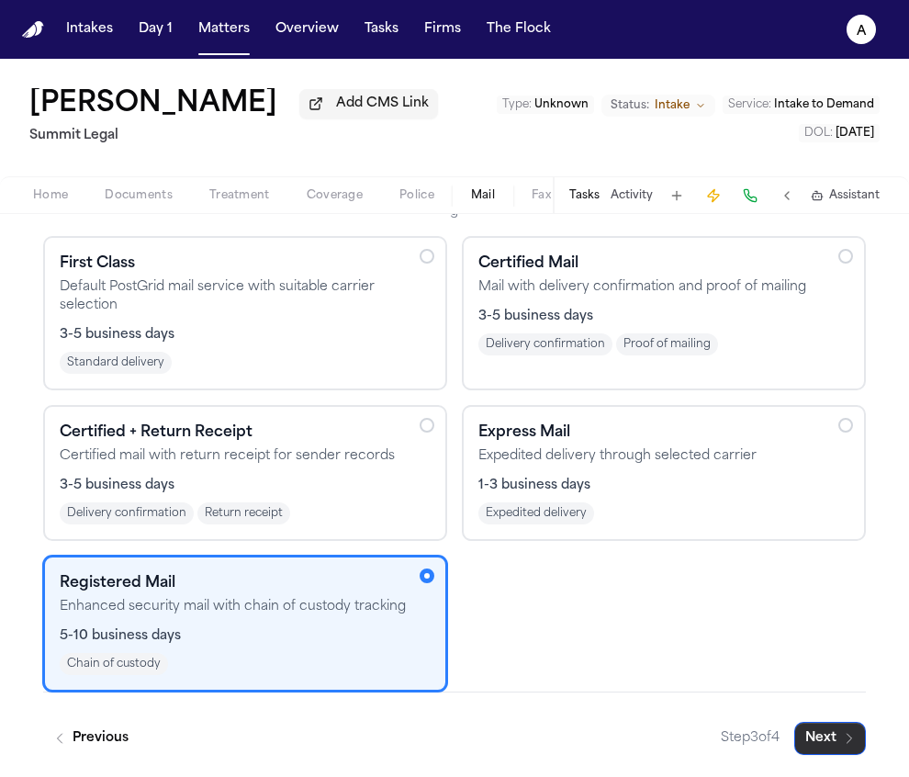
click at [848, 743] on icon "button" at bounding box center [850, 738] width 5 height 9
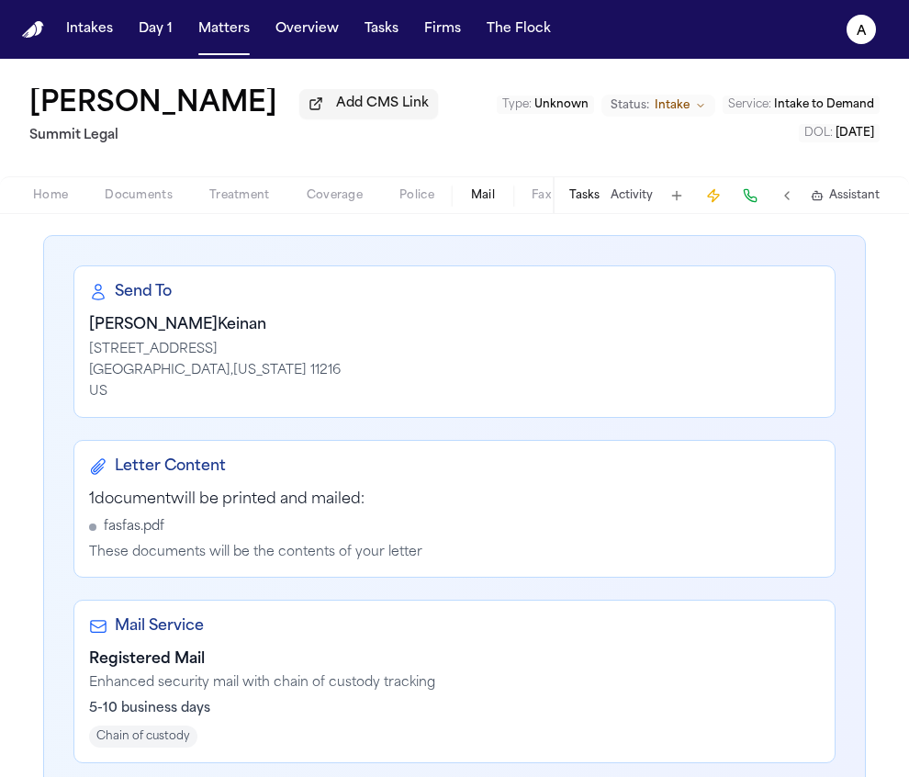
scroll to position [399, 0]
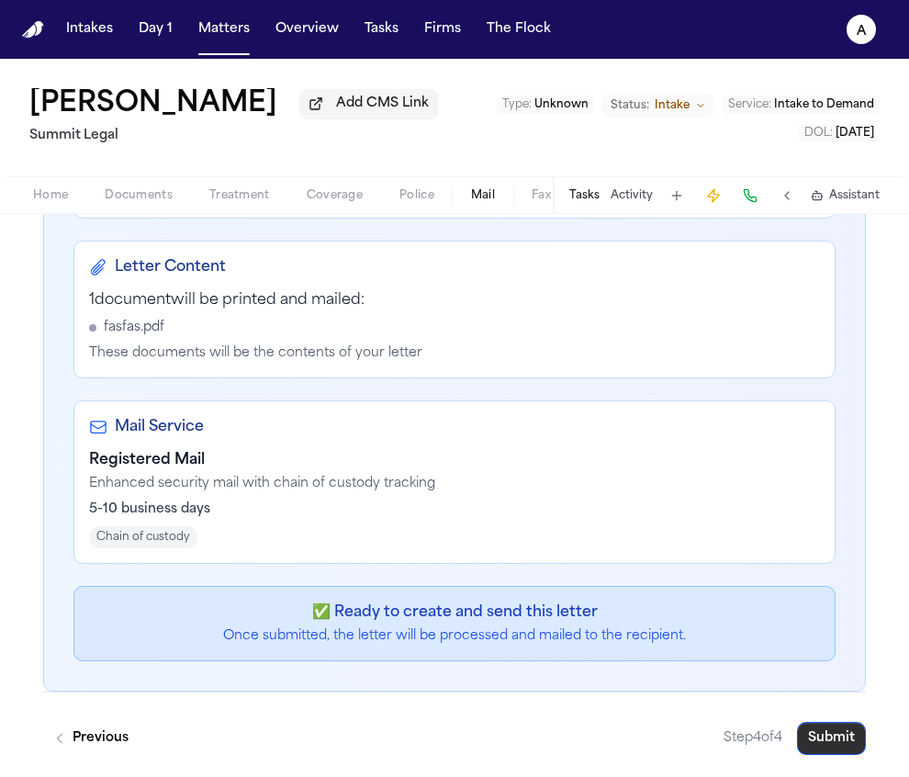
click at [836, 738] on button "Submit" at bounding box center [831, 738] width 69 height 33
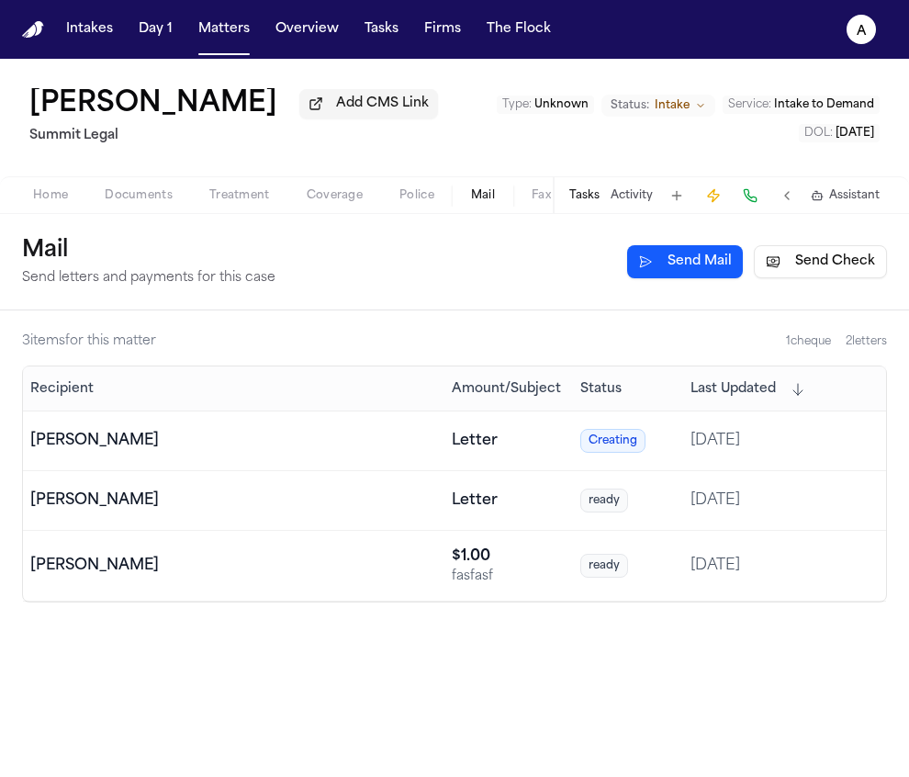
click at [361, 523] on td "Dean Keinan" at bounding box center [234, 501] width 422 height 60
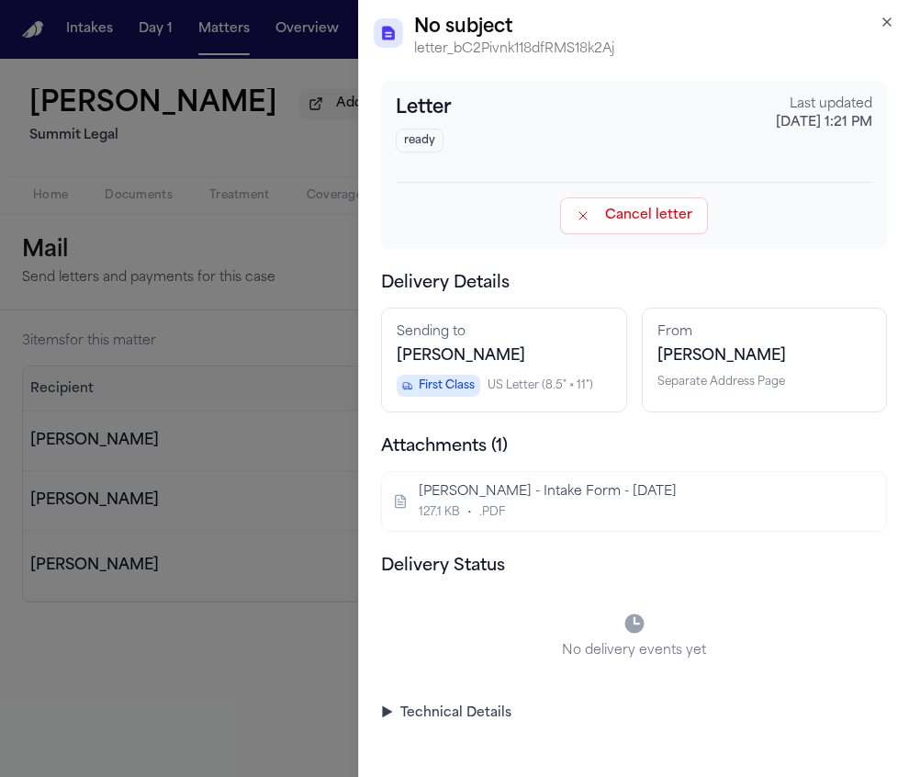
click at [789, 498] on div "J. Jacob - Intake Form - 5.23.25" at bounding box center [632, 492] width 427 height 18
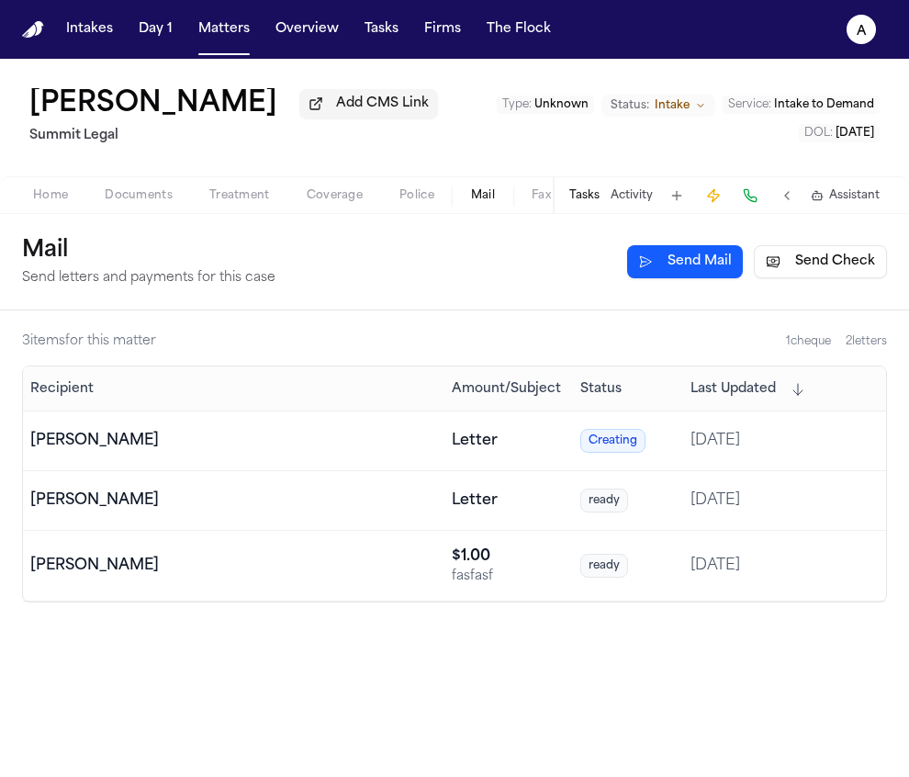
click at [200, 592] on td "Dean Keinan" at bounding box center [234, 566] width 422 height 71
click at [681, 264] on button "Send Mail" at bounding box center [685, 261] width 116 height 33
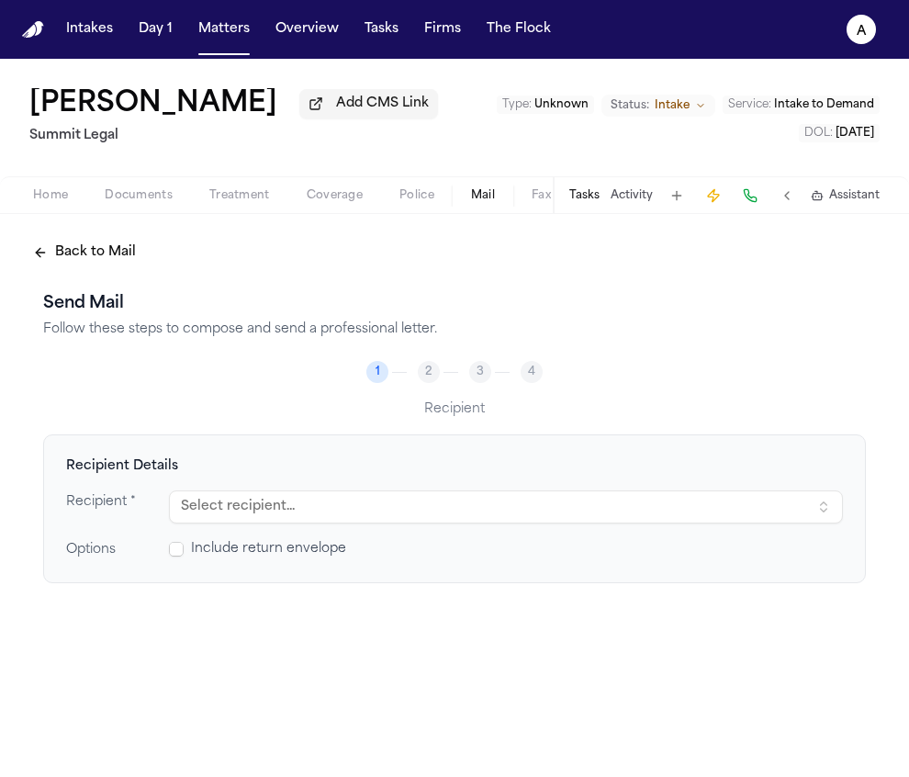
click at [479, 511] on button "Select recipient..." at bounding box center [506, 506] width 674 height 33
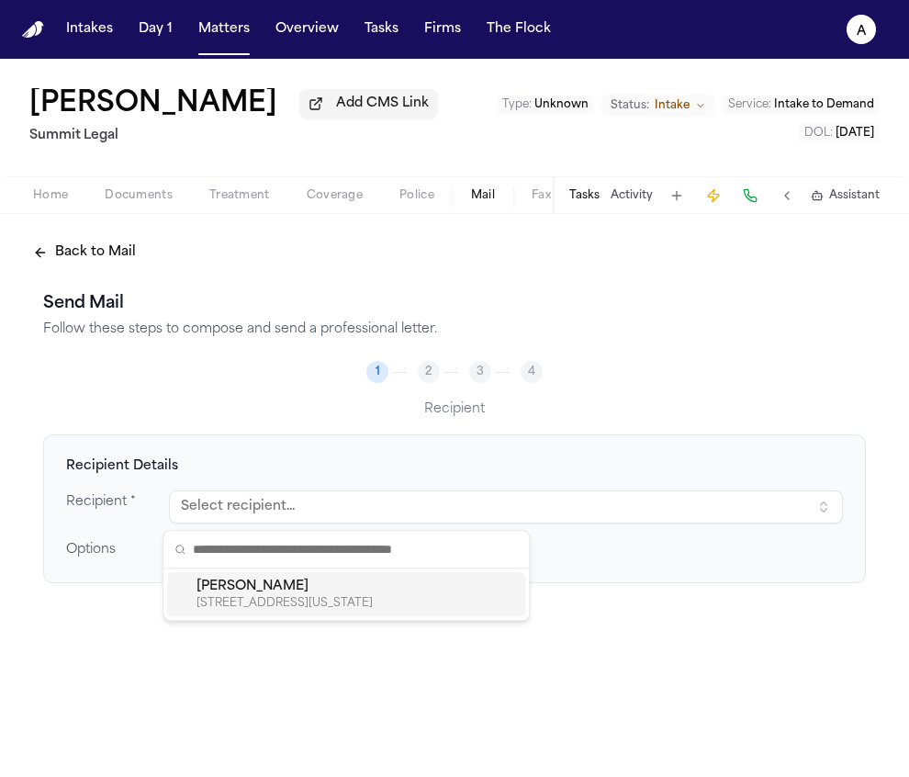
click at [497, 502] on button "Select recipient..." at bounding box center [506, 506] width 674 height 33
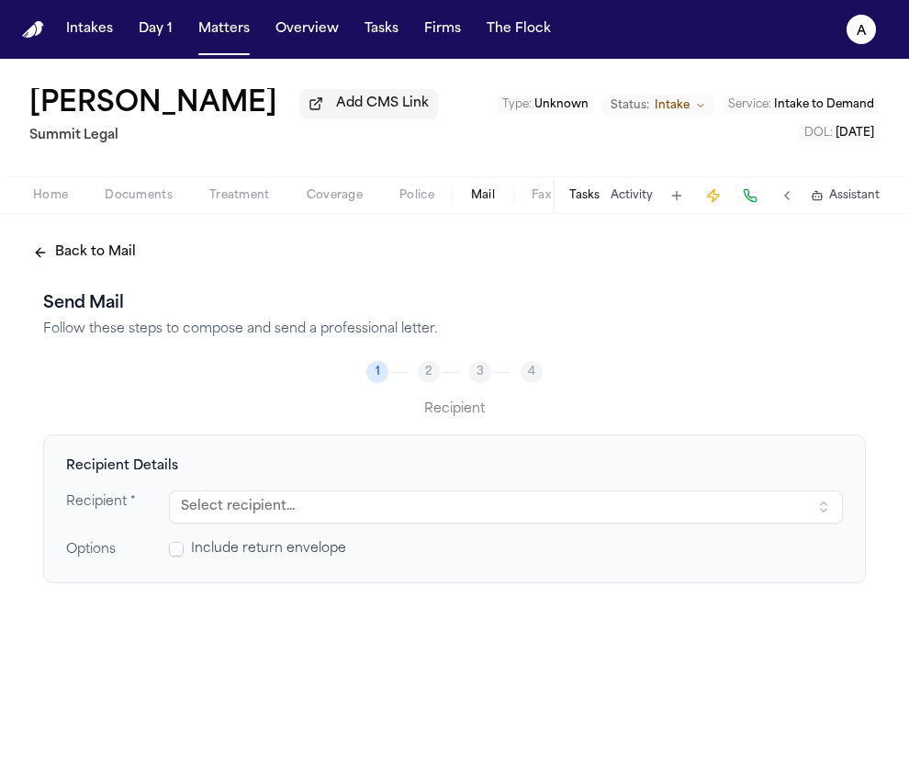
click at [497, 502] on button "Select recipient..." at bounding box center [506, 506] width 674 height 33
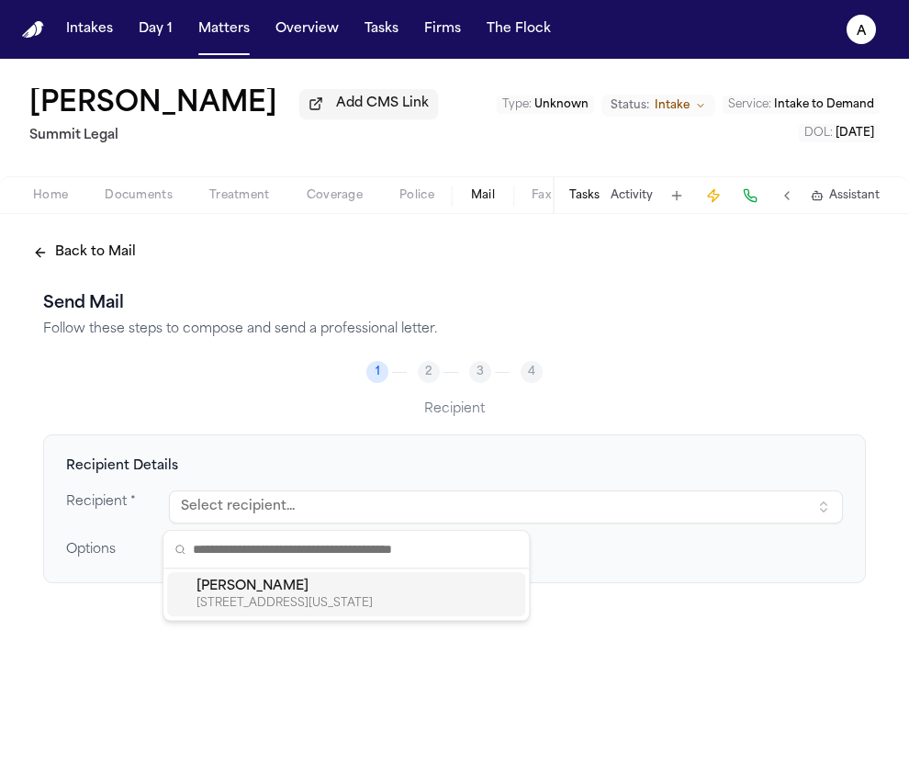
click at [330, 599] on div "13 BREVOORT PL APT 1, BROOKLYN, NEW YORK, 11216" at bounding box center [357, 603] width 321 height 15
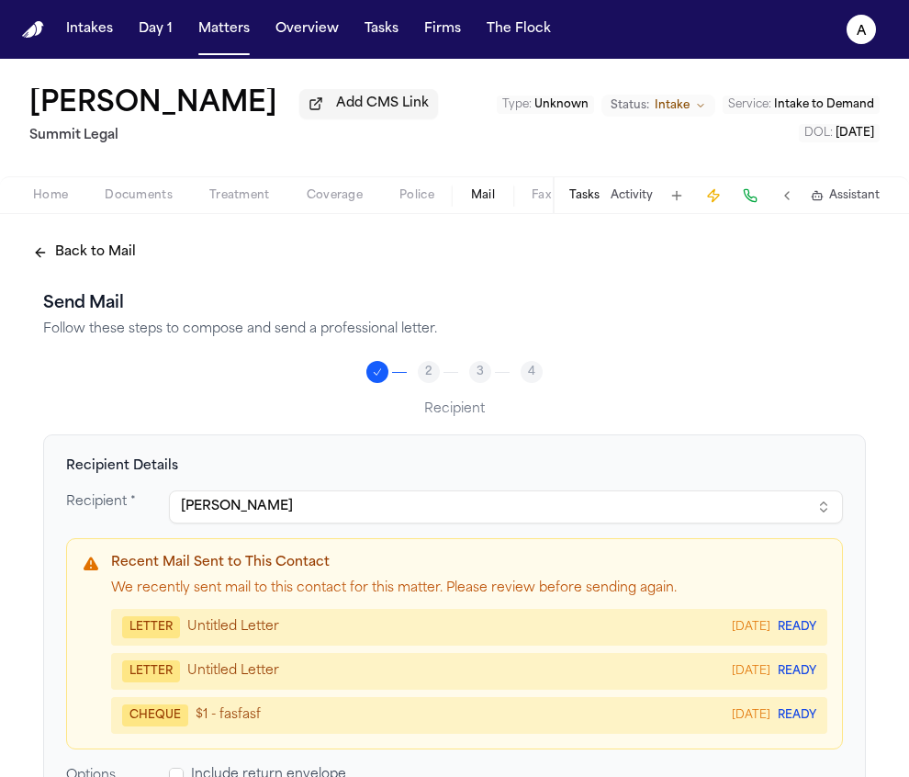
scroll to position [119, 0]
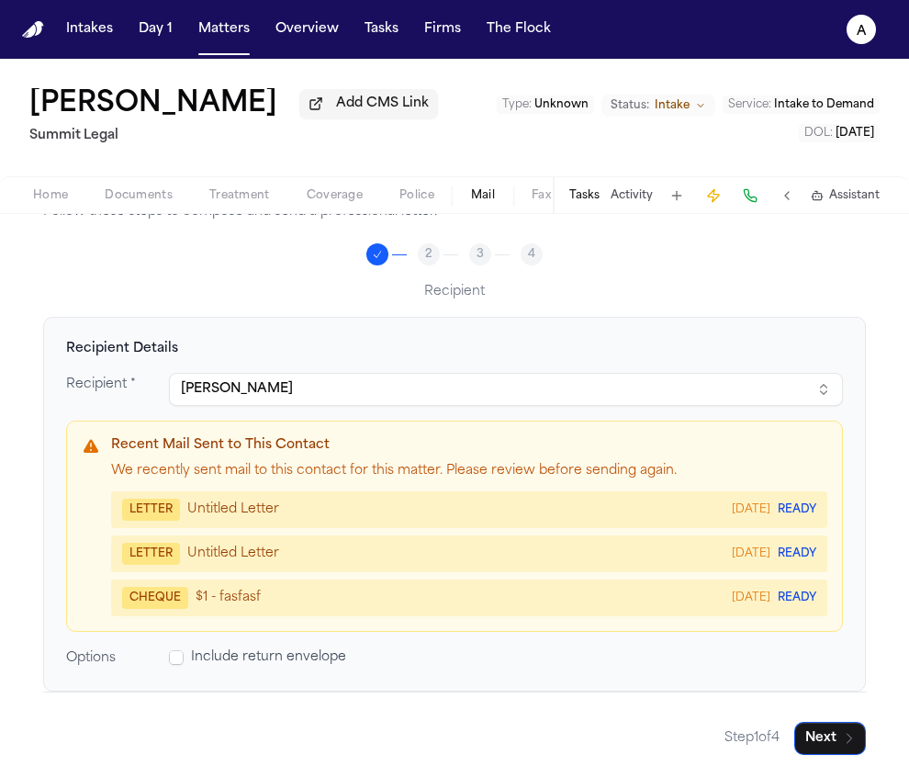
click at [267, 664] on span "Include return envelope" at bounding box center [268, 657] width 155 height 18
click at [169, 663] on span at bounding box center [176, 657] width 15 height 15
click at [812, 738] on button "Next" at bounding box center [830, 738] width 72 height 33
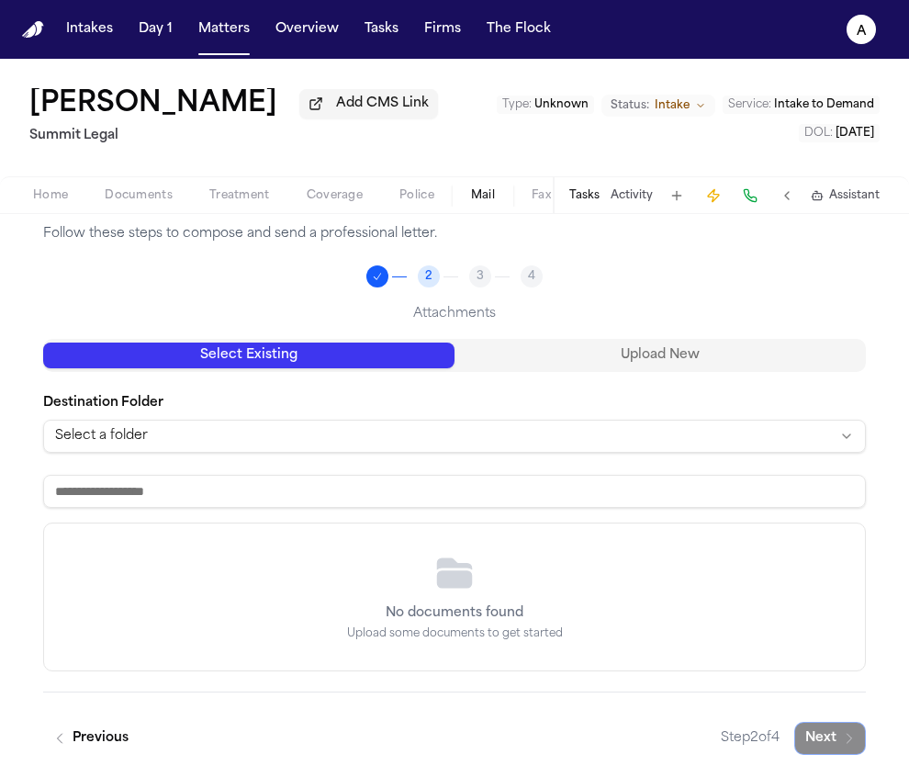
scroll to position [97, 0]
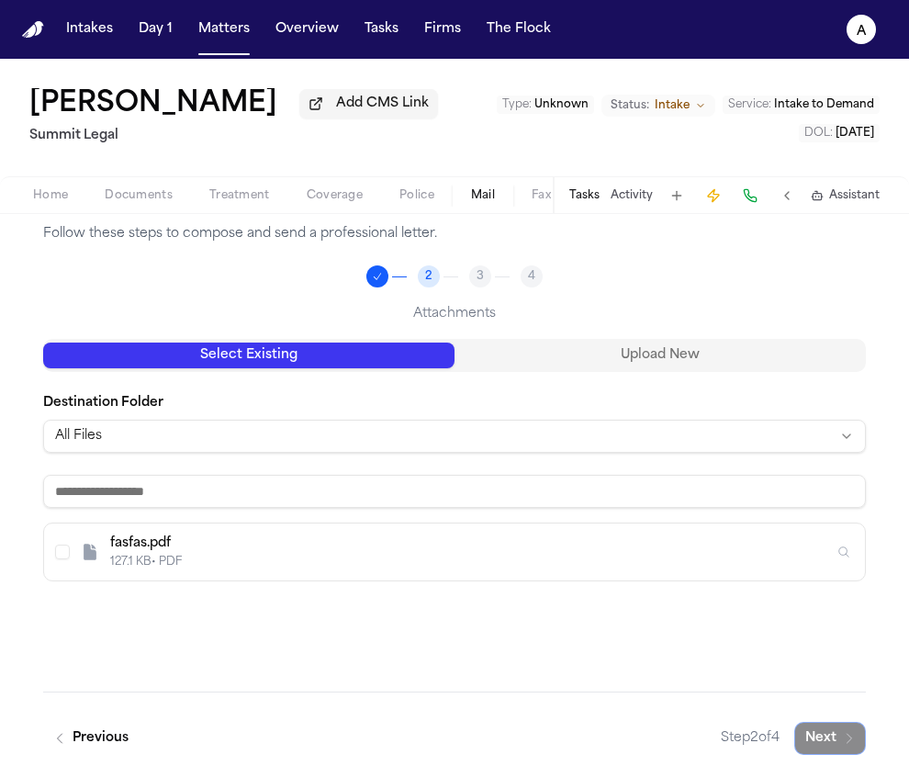
click at [81, 553] on icon "Select J. Jacob - Intake Form - 5.23.25" at bounding box center [90, 552] width 18 height 18
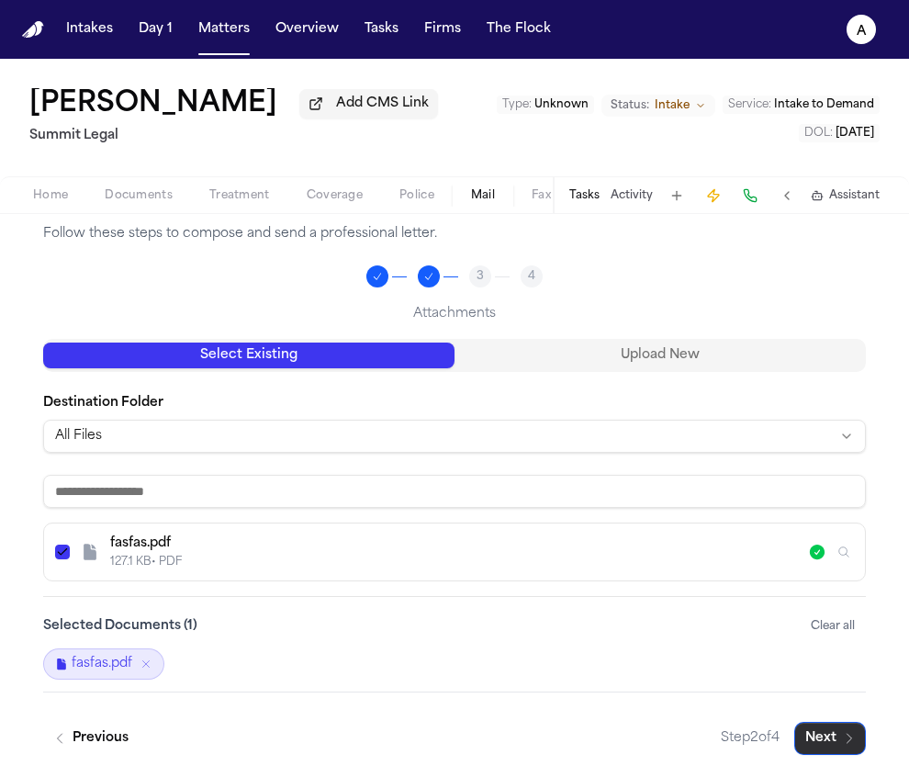
click at [827, 733] on button "Next" at bounding box center [830, 738] width 72 height 33
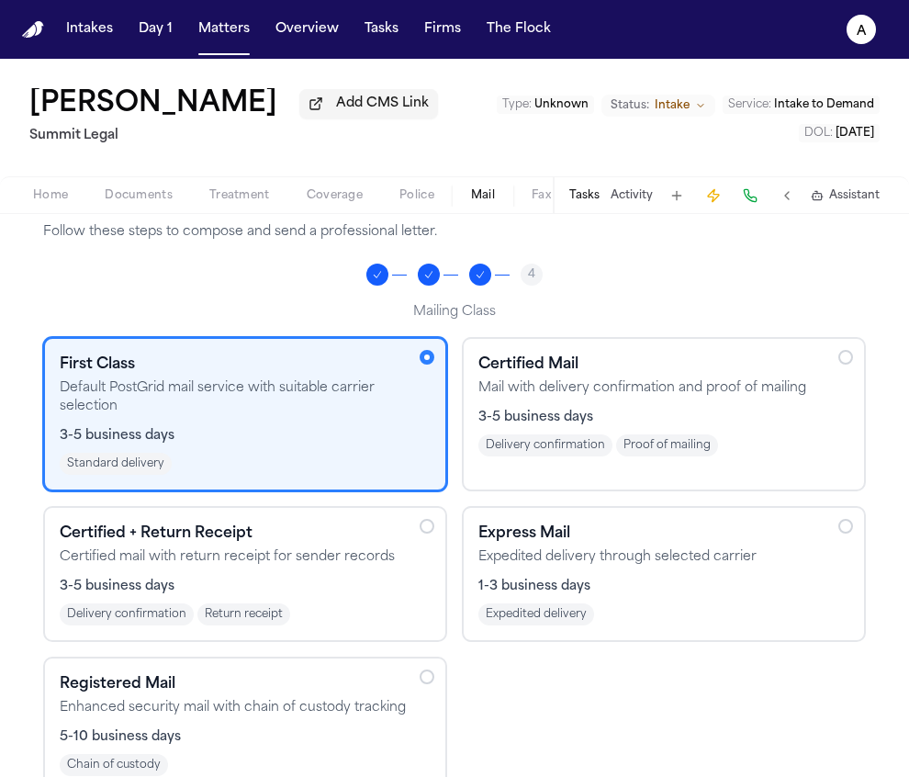
scroll to position [199, 0]
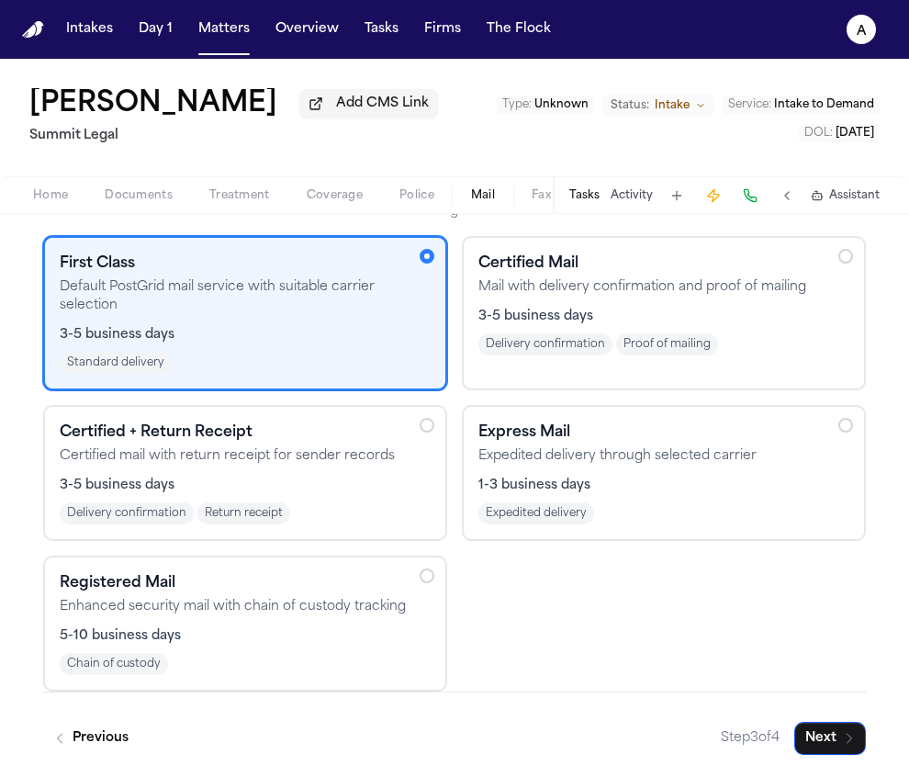
click at [248, 647] on div "5-10 business days Chain of custody" at bounding box center [245, 651] width 371 height 48
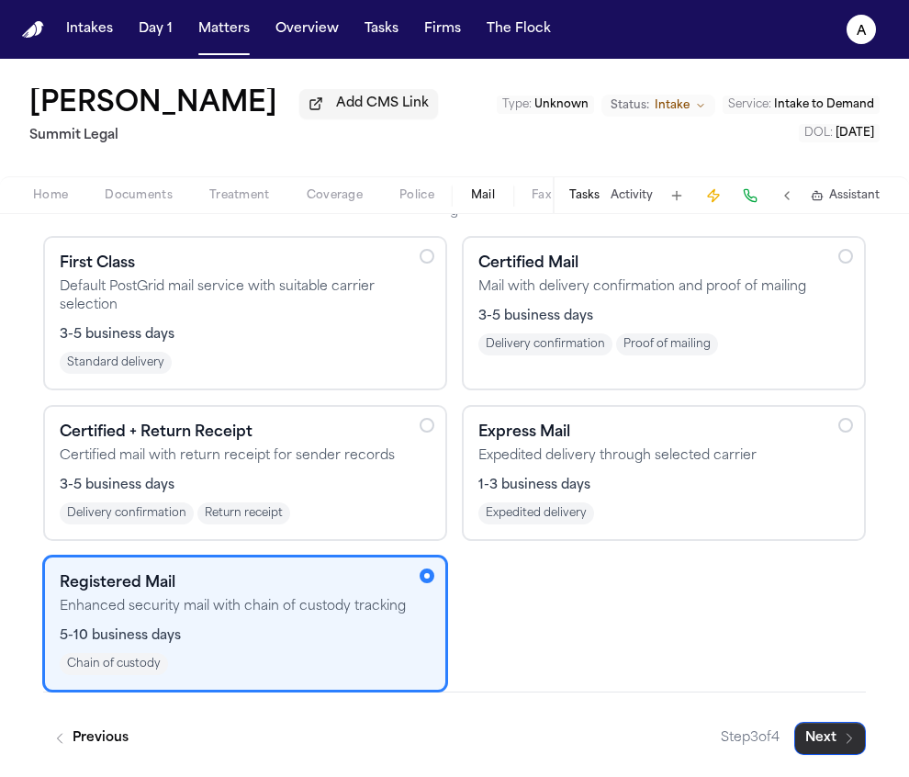
drag, startPoint x: 837, startPoint y: 743, endPoint x: 321, endPoint y: 508, distance: 567.1
click at [342, 518] on div "Send Mail Follow these steps to compose and send a professional letter. 4 Maili…" at bounding box center [454, 424] width 823 height 662
click at [321, 508] on div "Delivery confirmation Return receipt" at bounding box center [245, 513] width 371 height 22
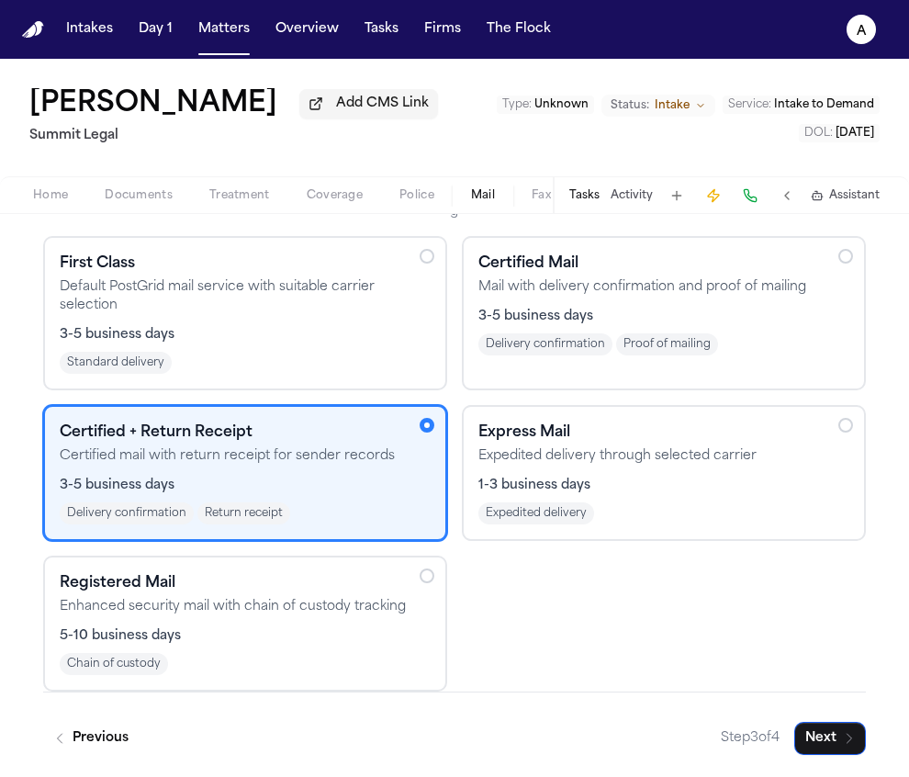
click at [312, 353] on div "3-5 business days Standard delivery" at bounding box center [245, 350] width 371 height 48
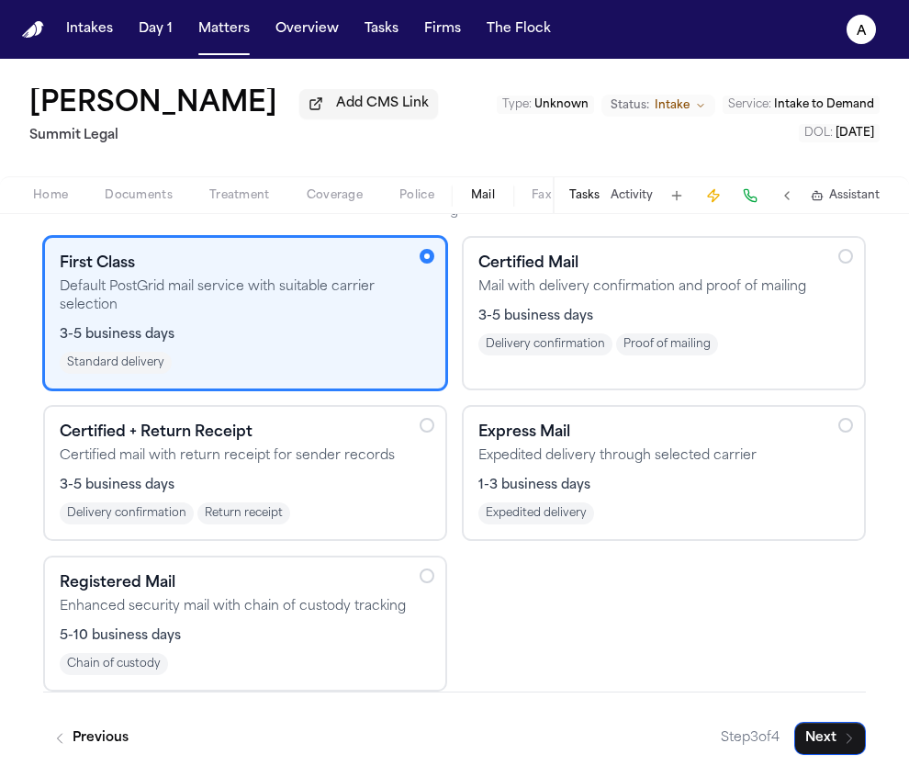
click at [590, 518] on div "Expedited delivery" at bounding box center [663, 513] width 371 height 22
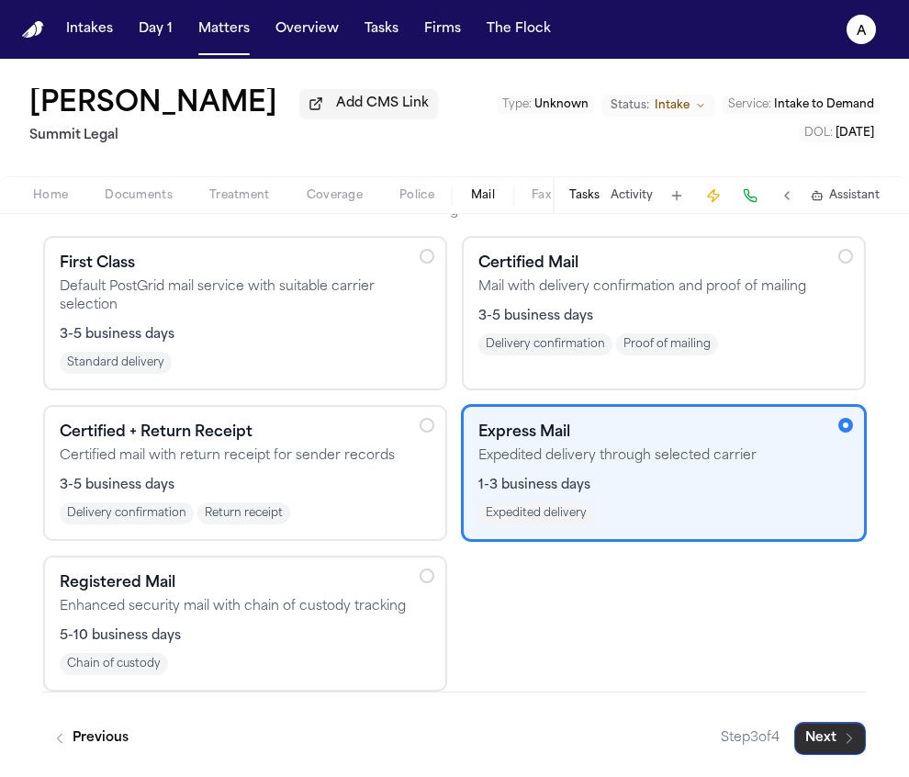
click at [826, 744] on button "Next" at bounding box center [830, 738] width 72 height 33
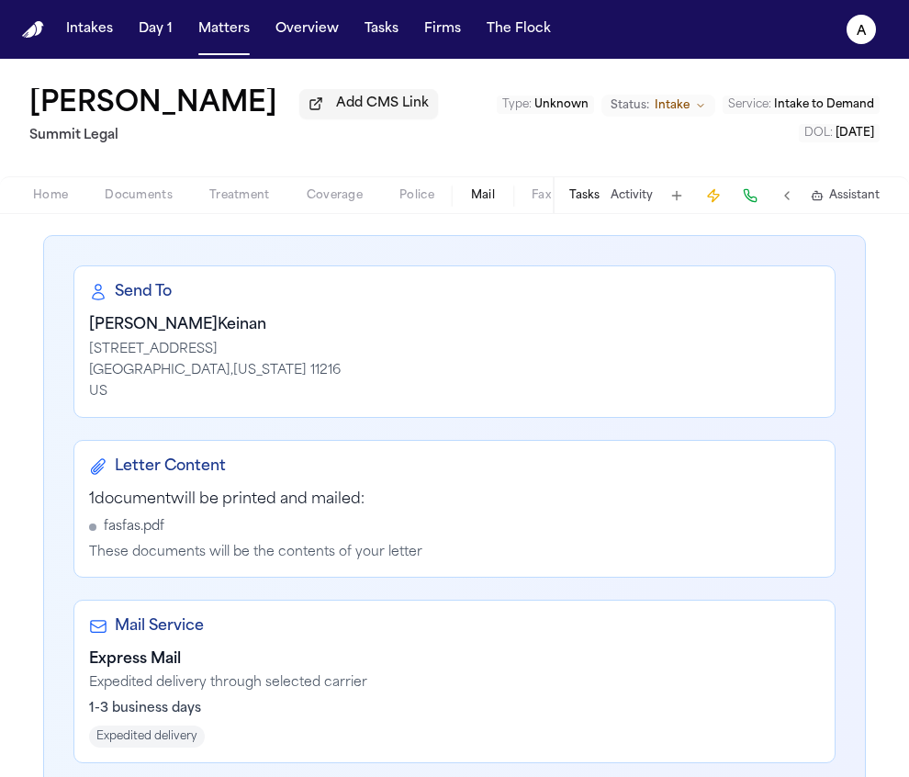
scroll to position [399, 0]
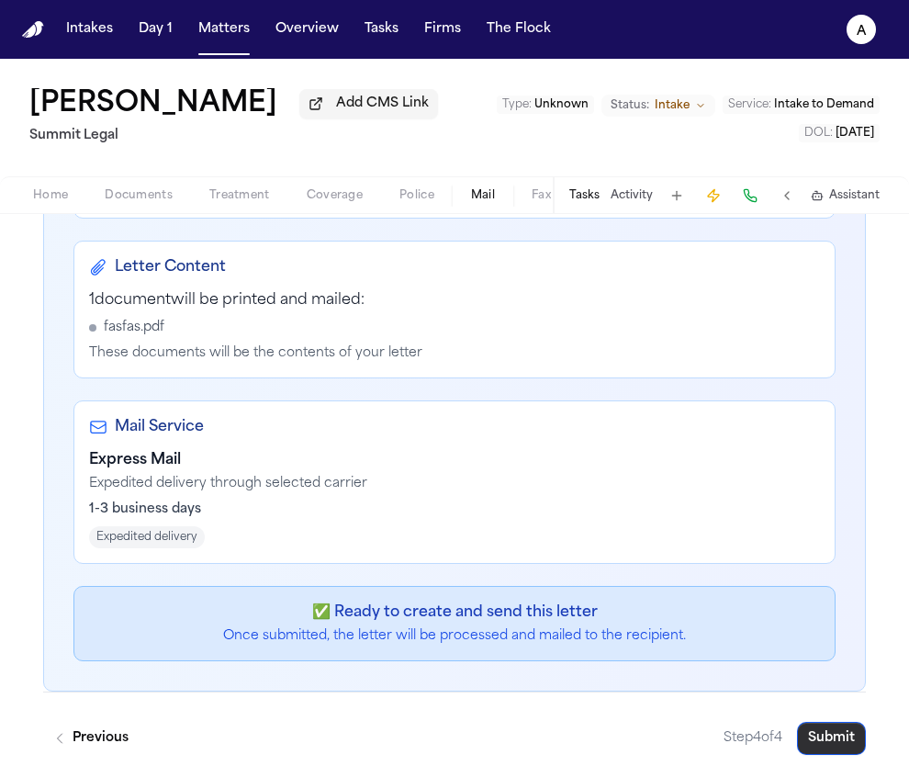
click at [821, 740] on button "Submit" at bounding box center [831, 738] width 69 height 33
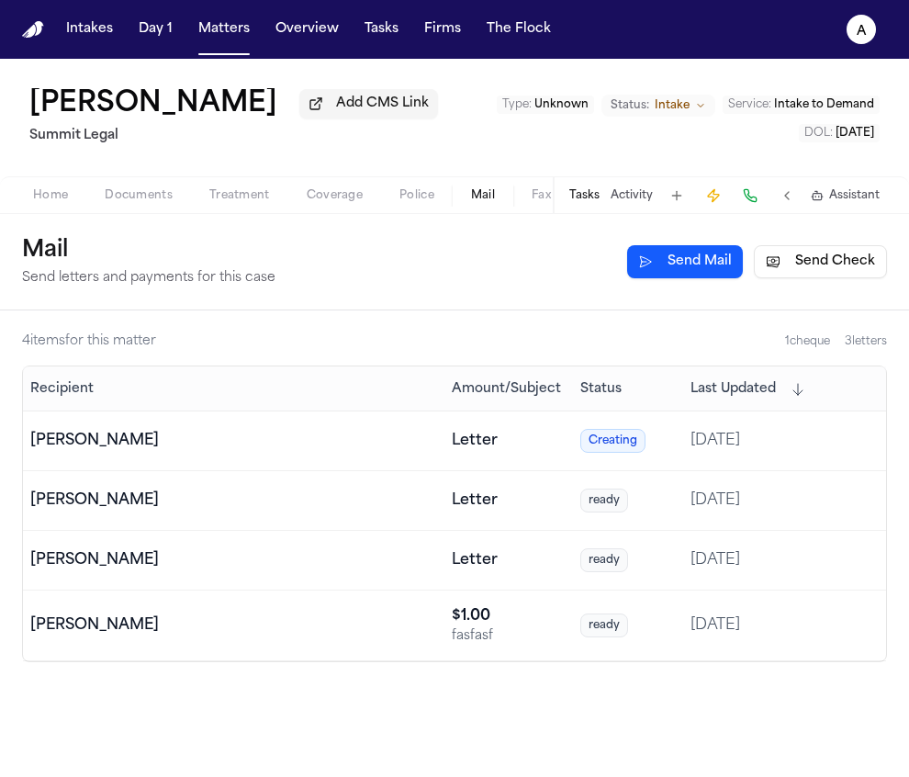
click at [268, 452] on div "Dean Keinan" at bounding box center [233, 441] width 407 height 22
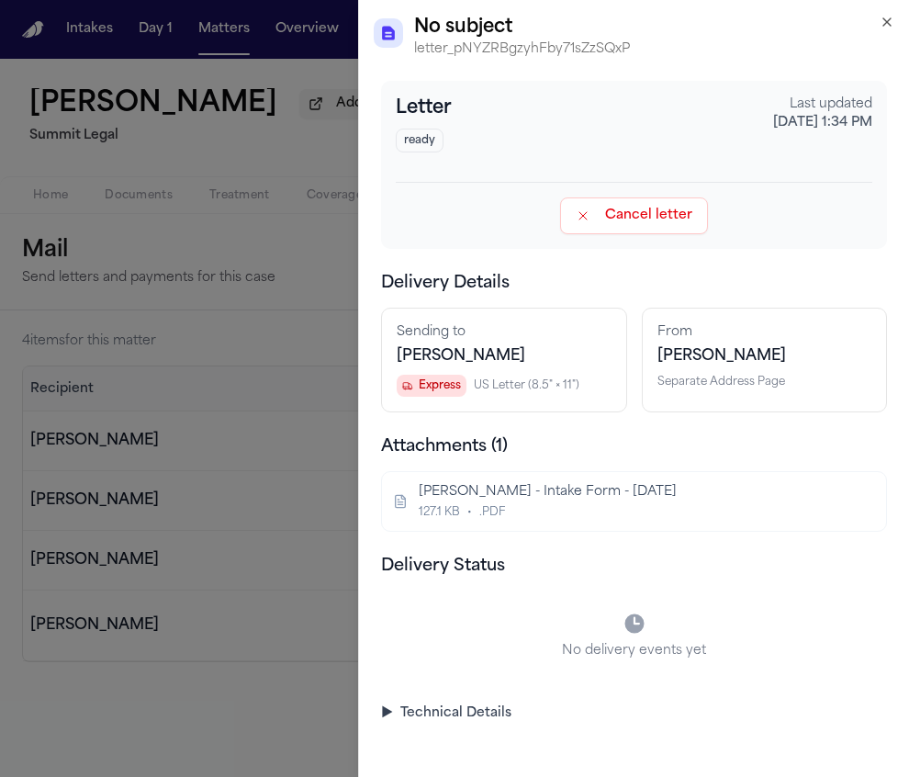
click at [459, 685] on div "Letter ready Last updated Sep 11, 2025, 1:34 PM Cancel letter Delivery Details …" at bounding box center [634, 402] width 506 height 642
click at [452, 719] on summary "▶ Technical Details" at bounding box center [634, 713] width 506 height 18
